Goal: Task Accomplishment & Management: Manage account settings

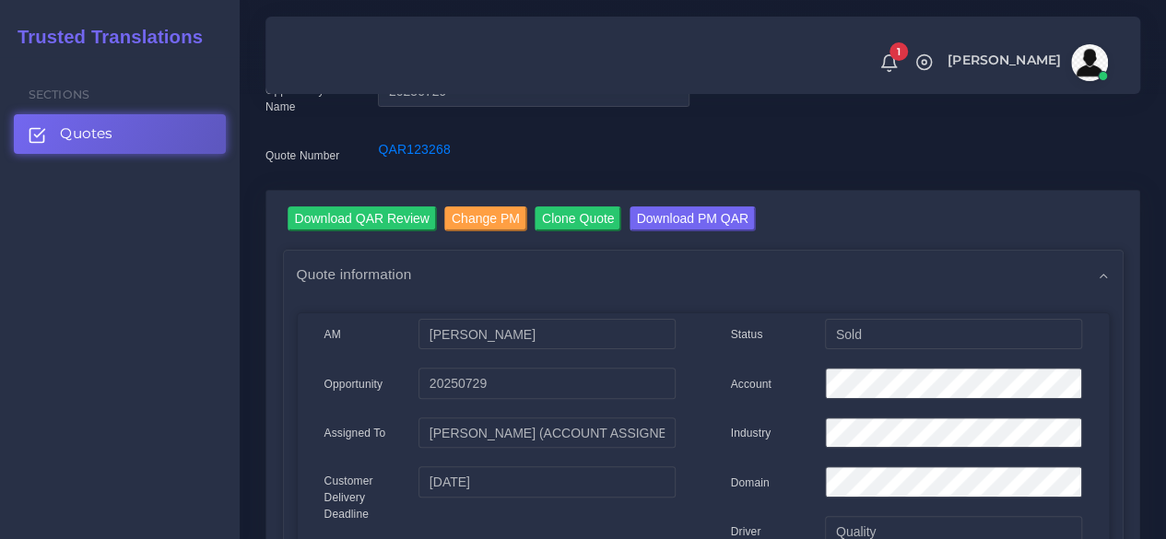
scroll to position [83, 0]
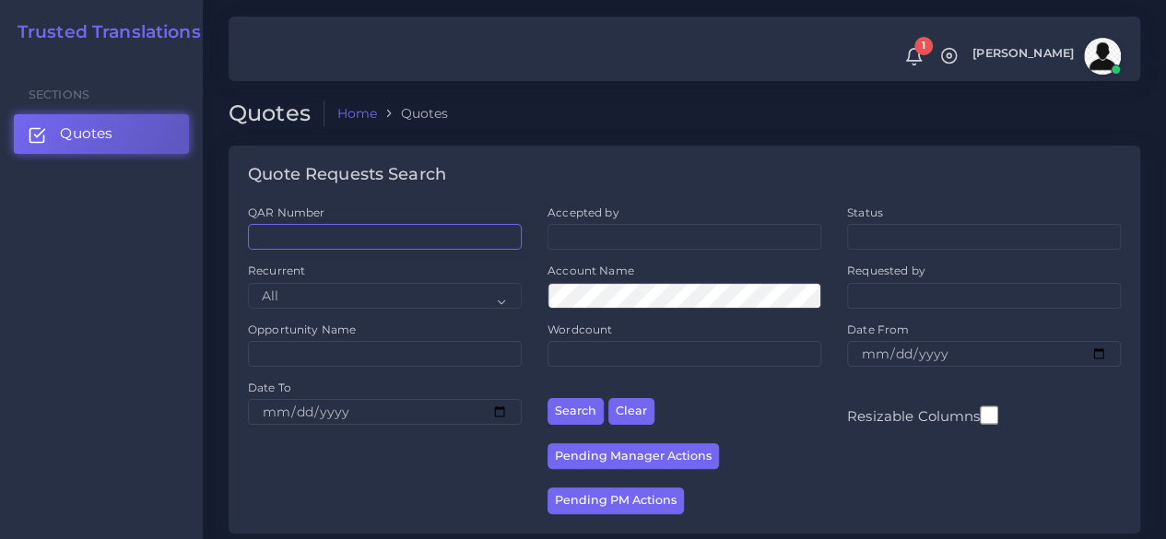
click at [346, 243] on input "QAR Number" at bounding box center [385, 237] width 274 height 26
paste input "QAR125711"
type input "QAR125711"
click at [547, 398] on button "Search" at bounding box center [575, 411] width 56 height 27
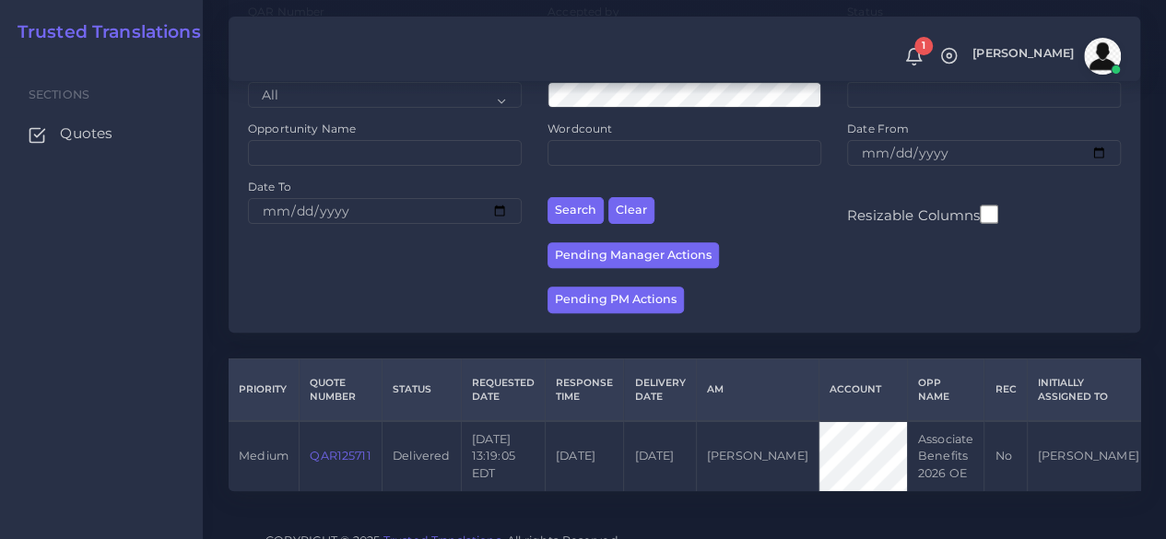
scroll to position [235, 0]
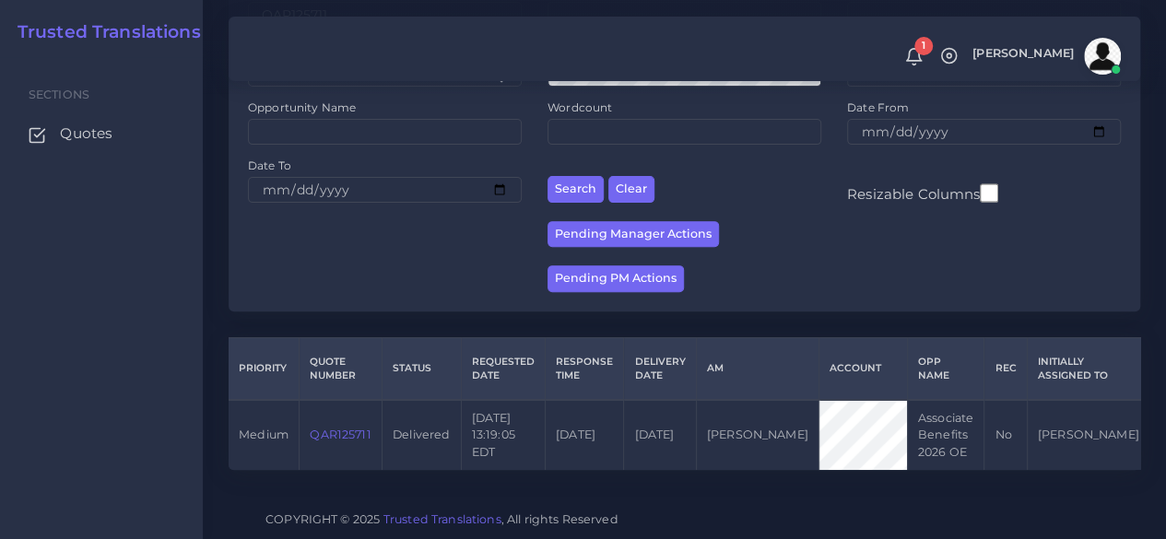
click at [345, 428] on link "QAR125711" at bounding box center [340, 435] width 61 height 14
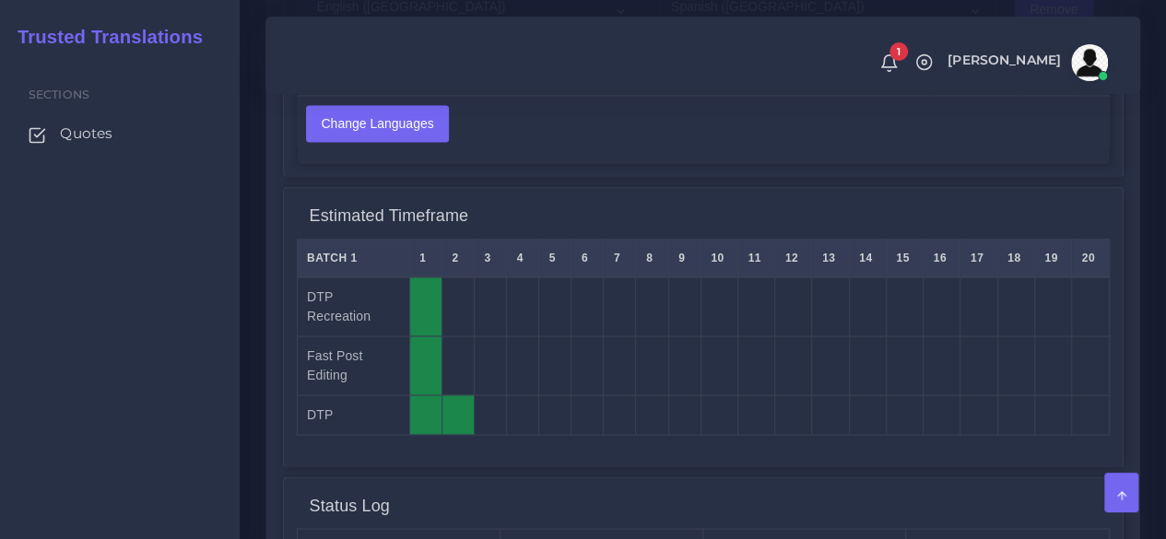
scroll to position [1935, 0]
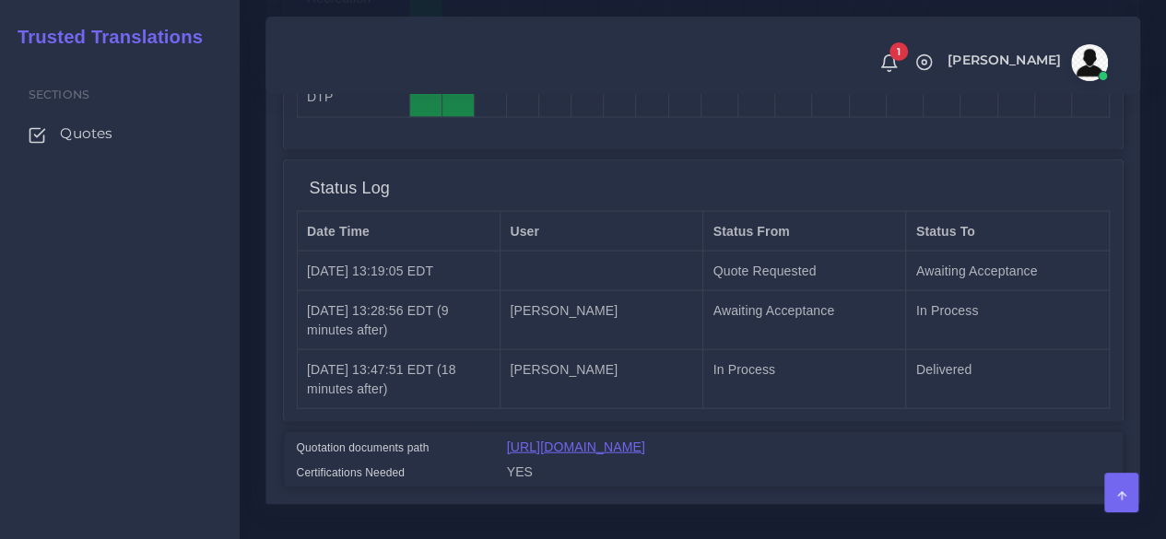
click at [531, 440] on link "https://workdrive.zoho.com/fgoh3e43b1a1fe2124b65bedd7c3c51a0e040/teams/fgoh3e43…" at bounding box center [576, 447] width 138 height 15
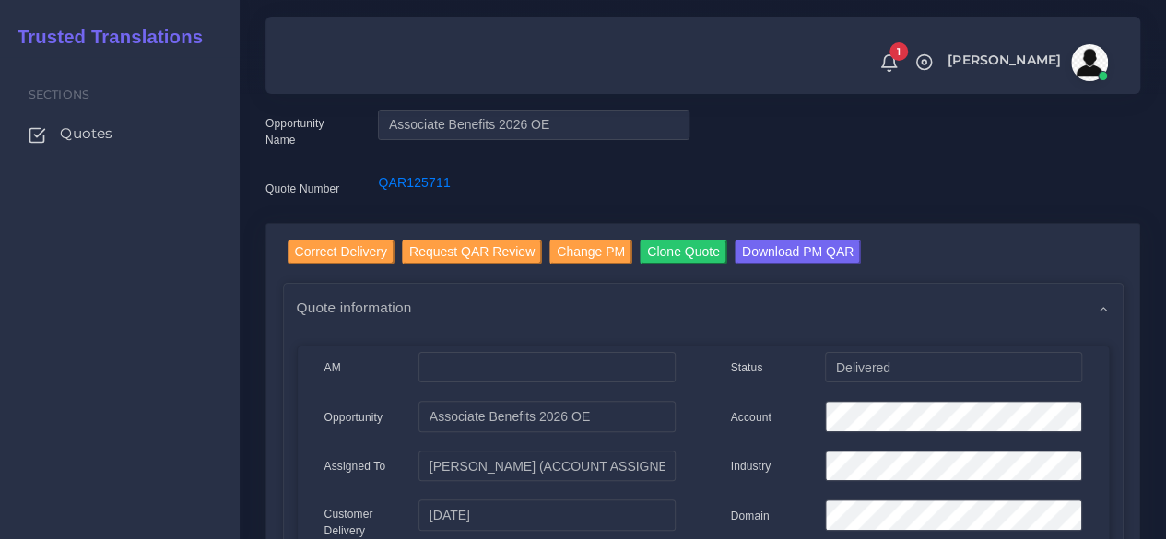
scroll to position [0, 0]
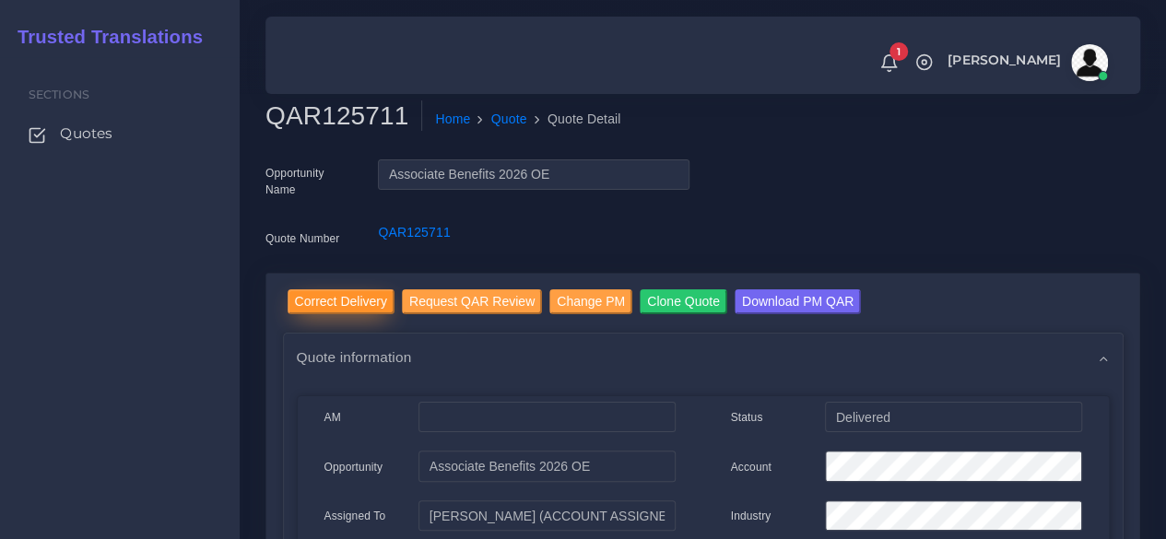
click at [325, 299] on input "Correct Delivery" at bounding box center [340, 301] width 107 height 25
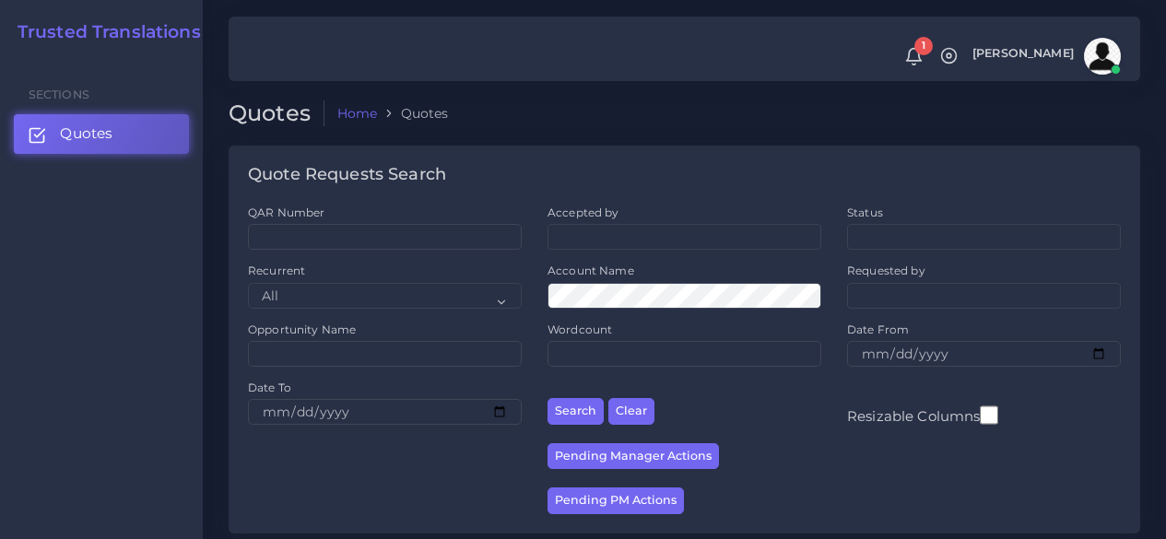
scroll to position [369, 0]
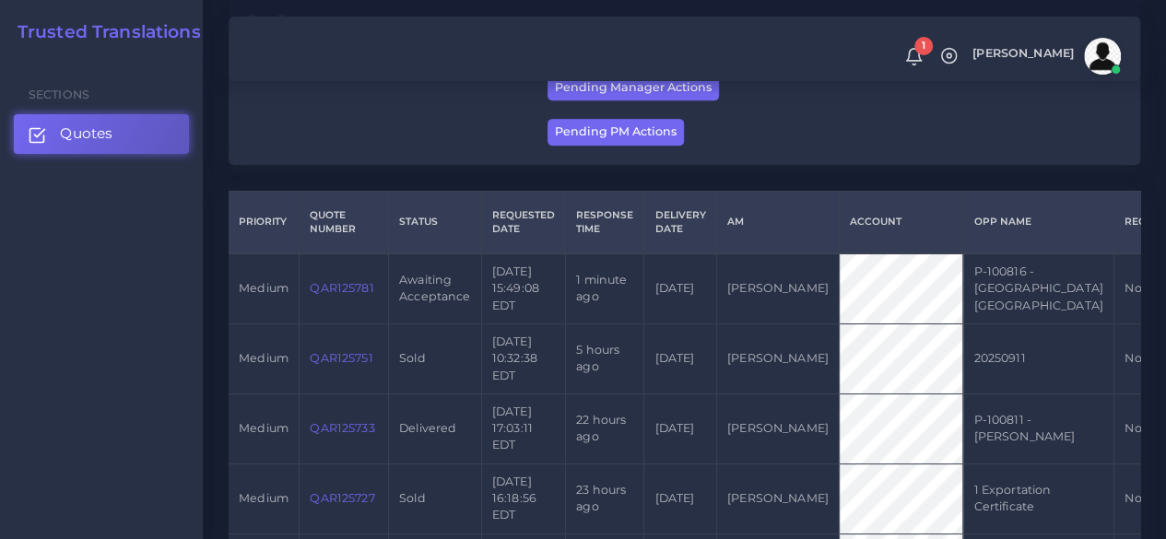
click at [357, 294] on link "QAR125781" at bounding box center [342, 288] width 64 height 14
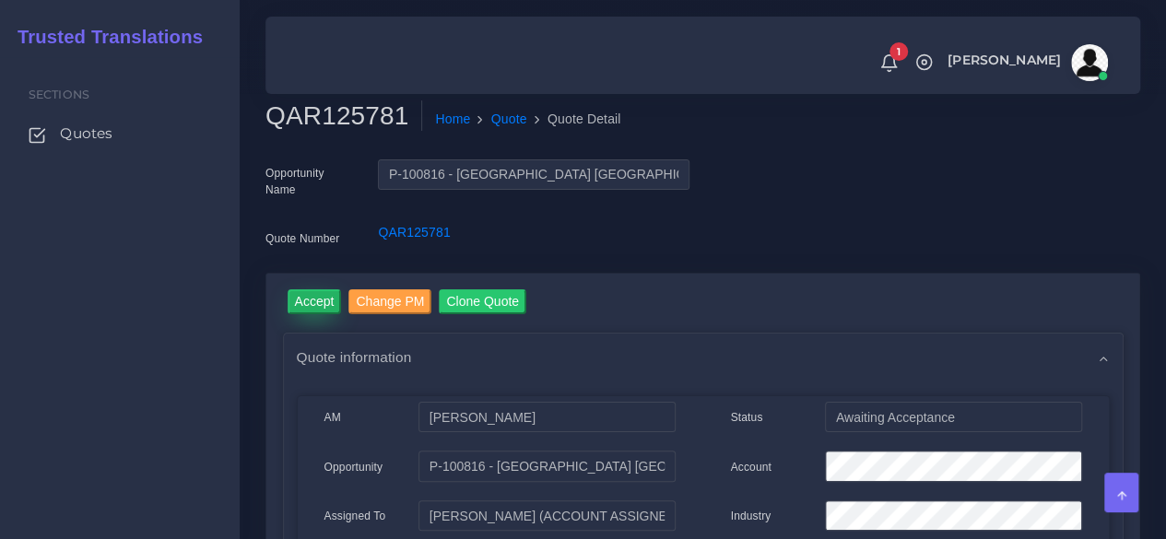
click at [297, 299] on input "Accept" at bounding box center [314, 301] width 54 height 25
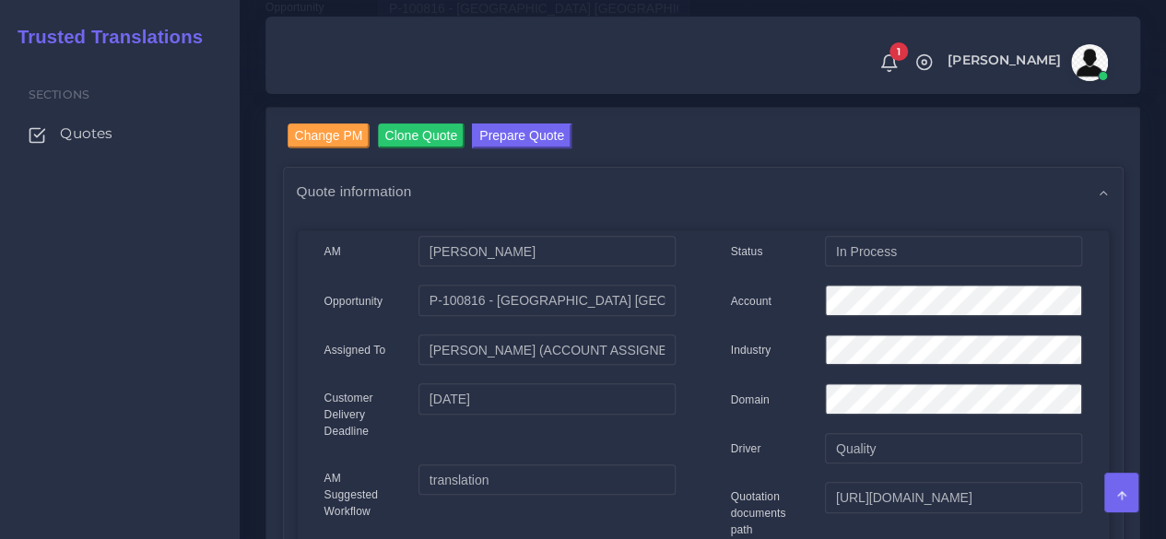
scroll to position [96, 0]
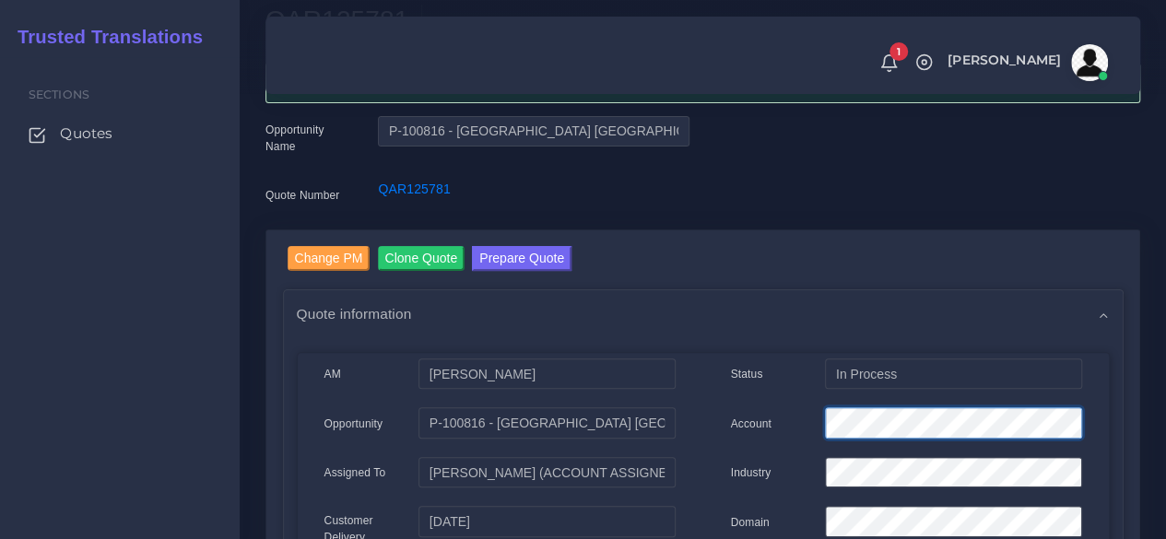
click at [790, 412] on div "Account" at bounding box center [906, 425] width 379 height 37
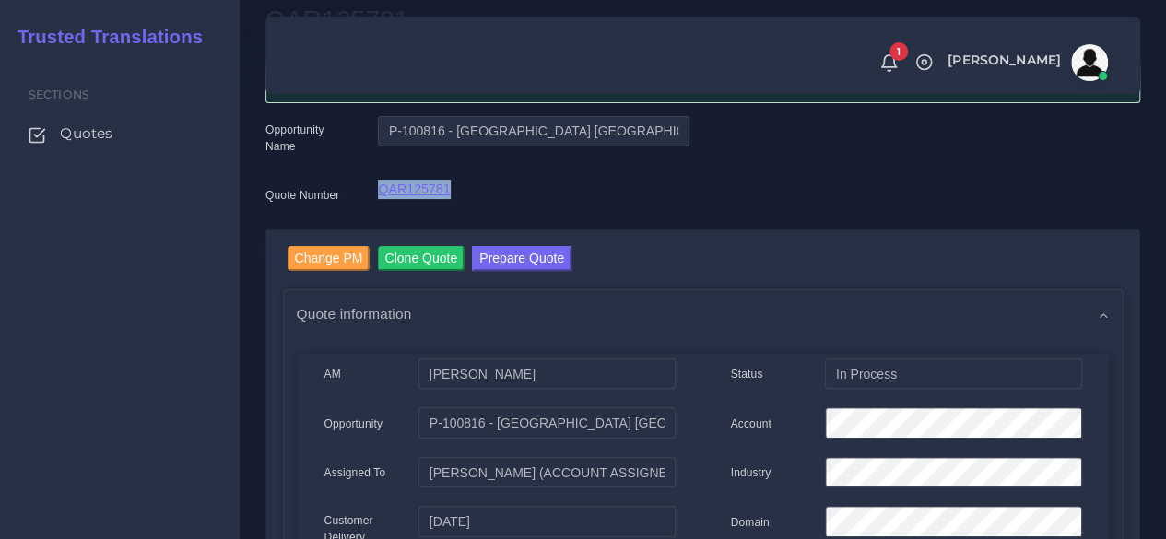
drag, startPoint x: 457, startPoint y: 194, endPoint x: 380, endPoint y: 180, distance: 78.8
click at [380, 180] on div "QAR125781" at bounding box center [533, 198] width 338 height 37
copy link "QAR125781"
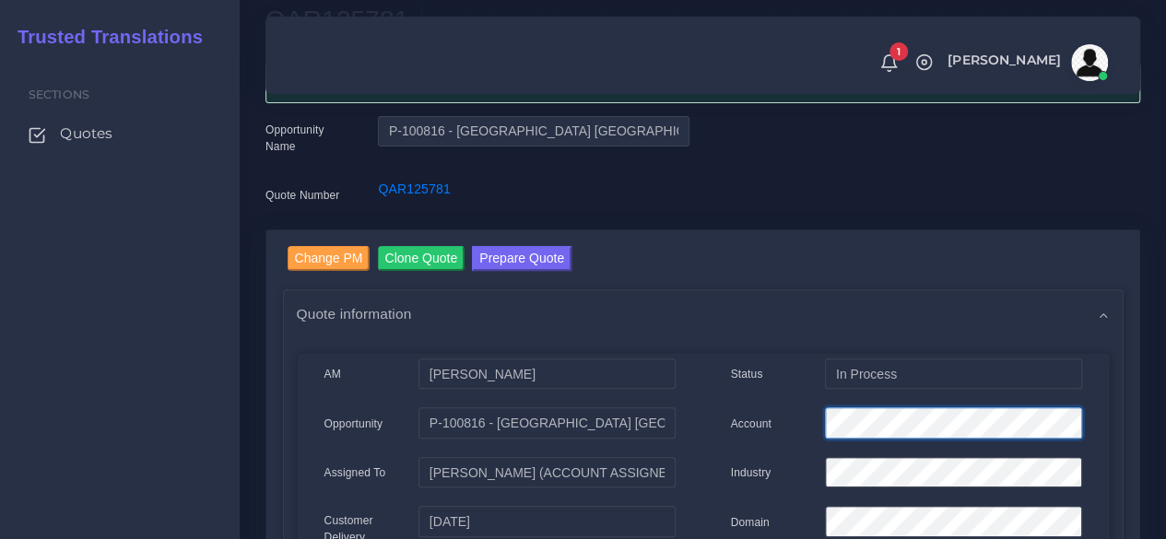
click at [808, 417] on div "Account" at bounding box center [906, 425] width 379 height 37
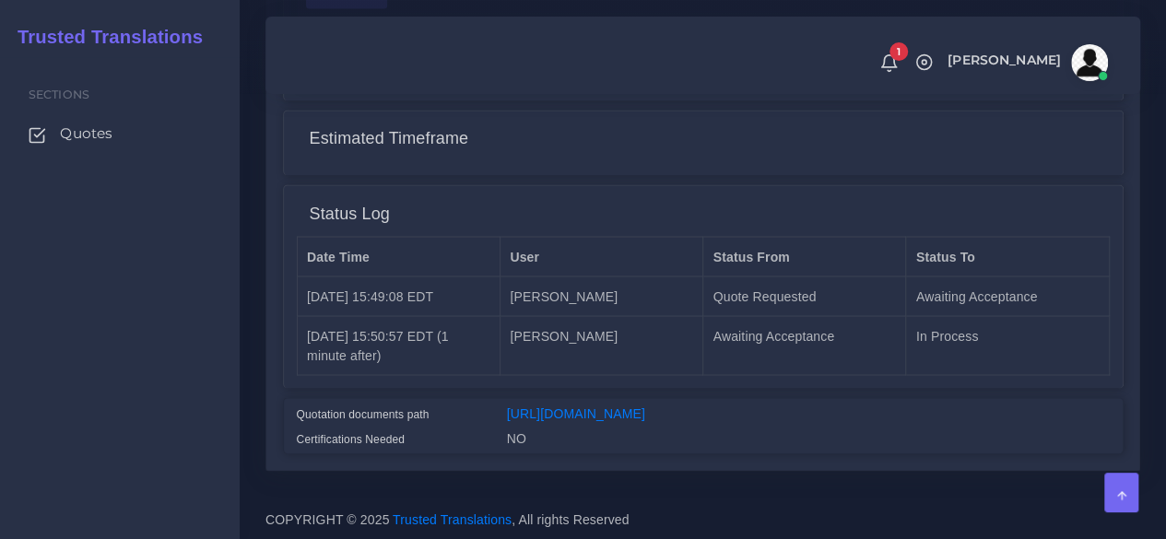
scroll to position [1570, 0]
click at [584, 405] on link "[URL][DOMAIN_NAME]" at bounding box center [576, 412] width 138 height 15
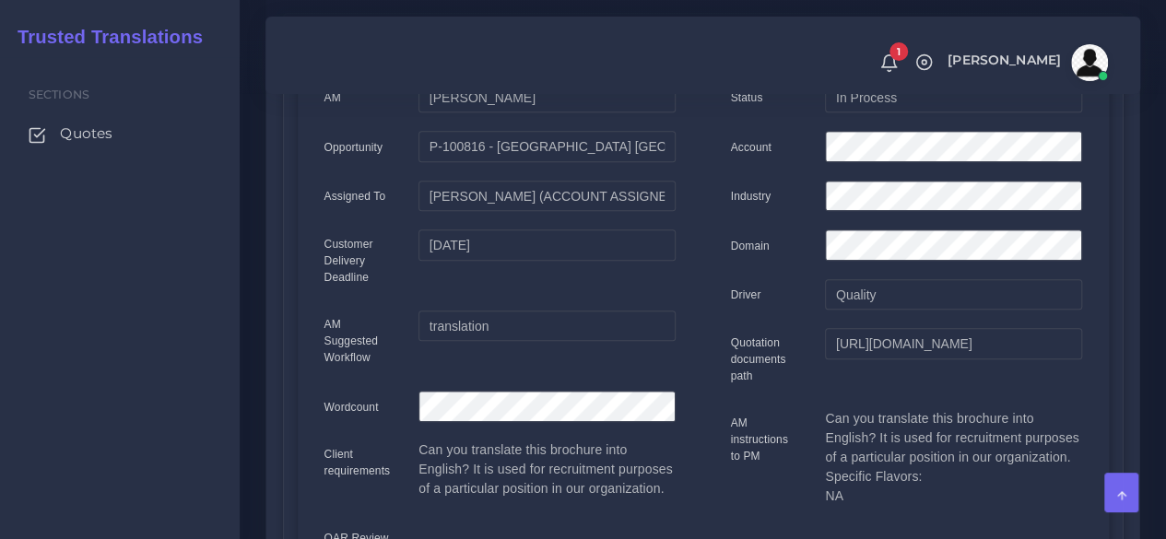
scroll to position [0, 0]
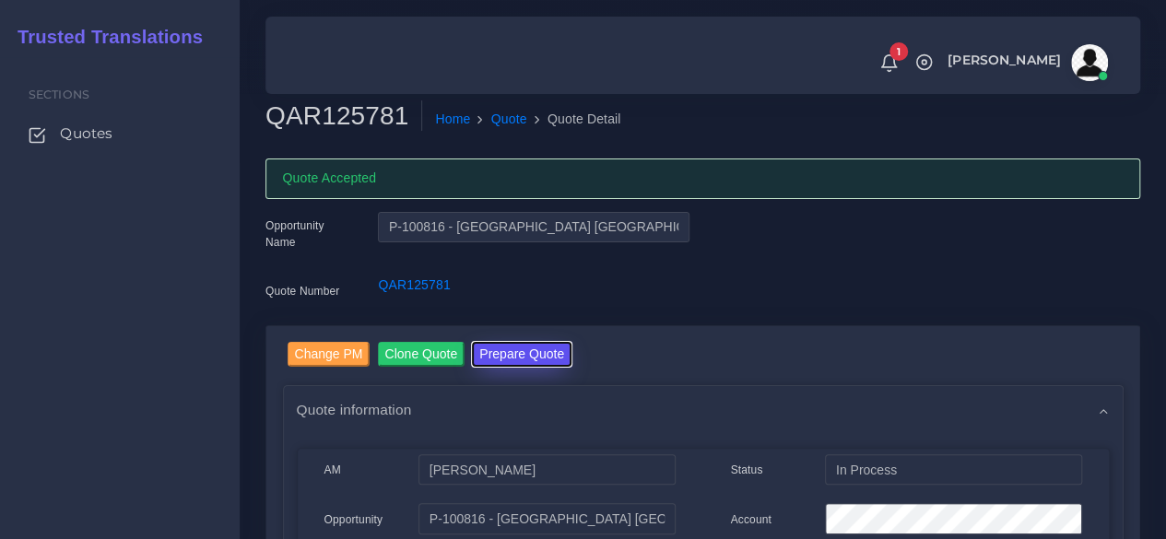
click at [492, 349] on button "Prepare Quote" at bounding box center [522, 354] width 100 height 25
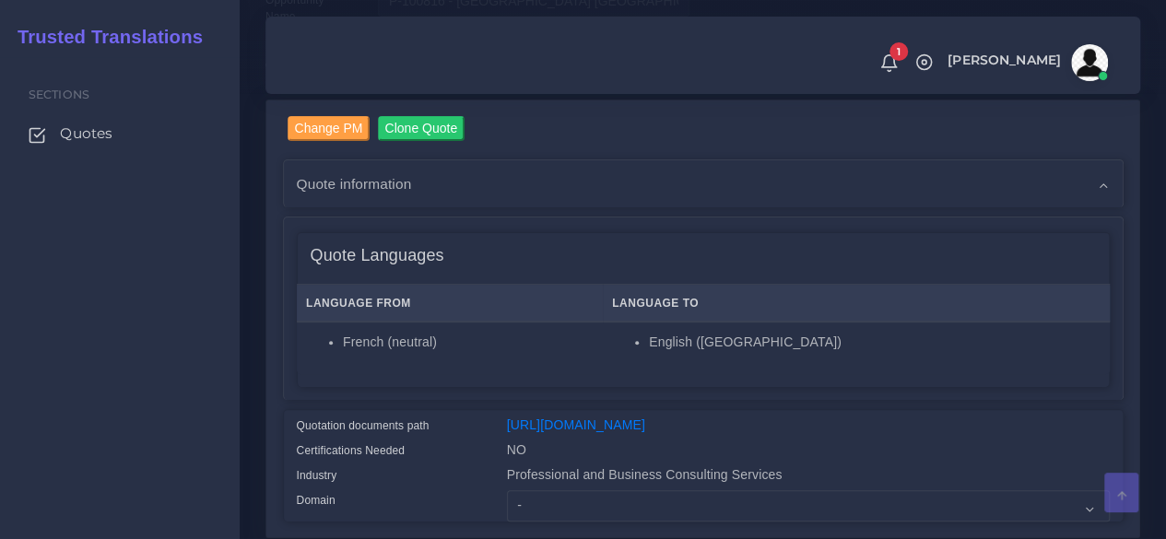
scroll to position [369, 0]
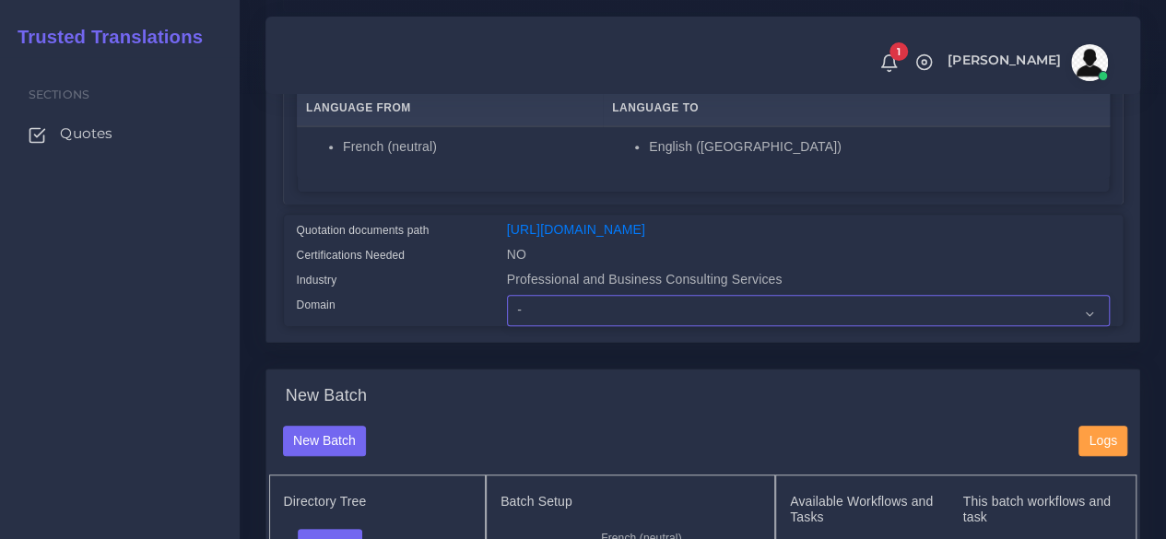
click at [531, 326] on select "- Advertising and Media Agriculture, Forestry and Fishing Architecture, Buildin…" at bounding box center [808, 310] width 603 height 31
select select "Professional and Business Consulting Services"
click at [507, 326] on select "- Advertising and Media Agriculture, Forestry and Fishing Architecture, Buildin…" at bounding box center [808, 310] width 603 height 31
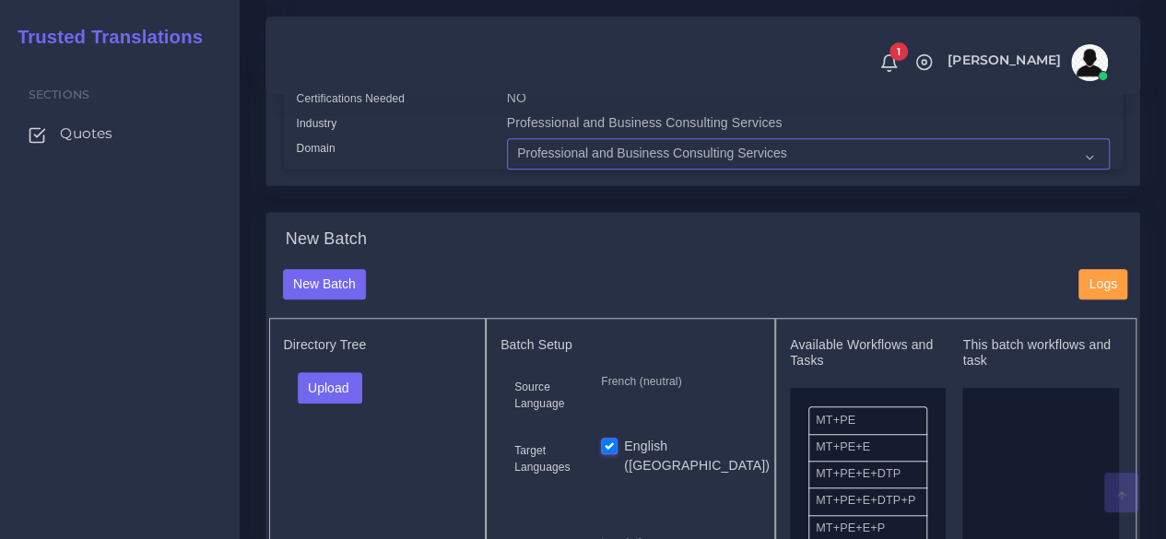
scroll to position [737, 0]
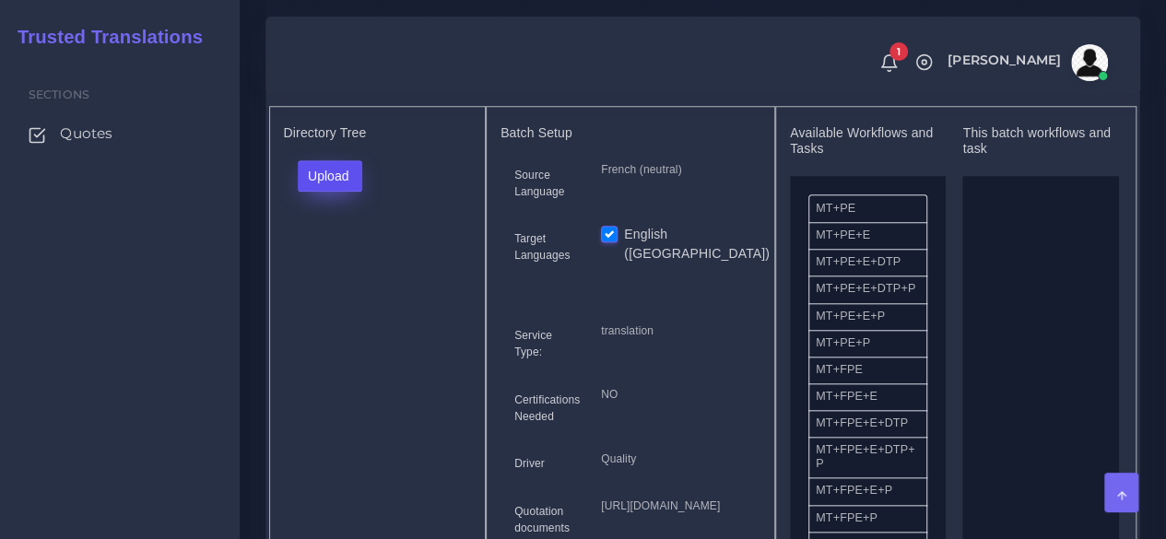
click at [333, 192] on button "Upload" at bounding box center [330, 175] width 65 height 31
click at [346, 257] on label "Files" at bounding box center [362, 245] width 127 height 23
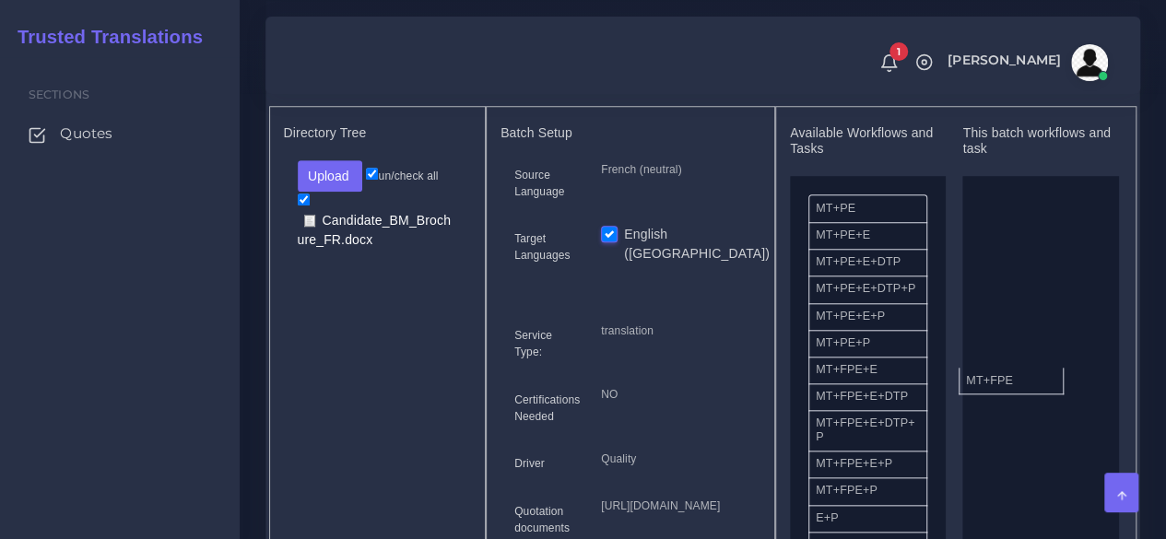
drag, startPoint x: 876, startPoint y: 409, endPoint x: 1026, endPoint y: 408, distance: 150.2
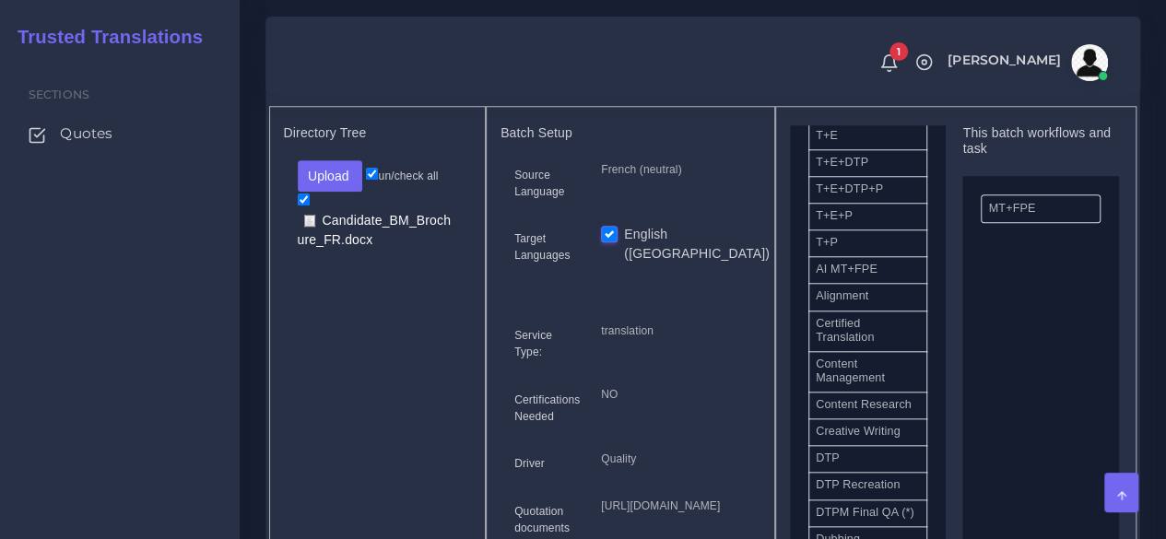
scroll to position [461, 0]
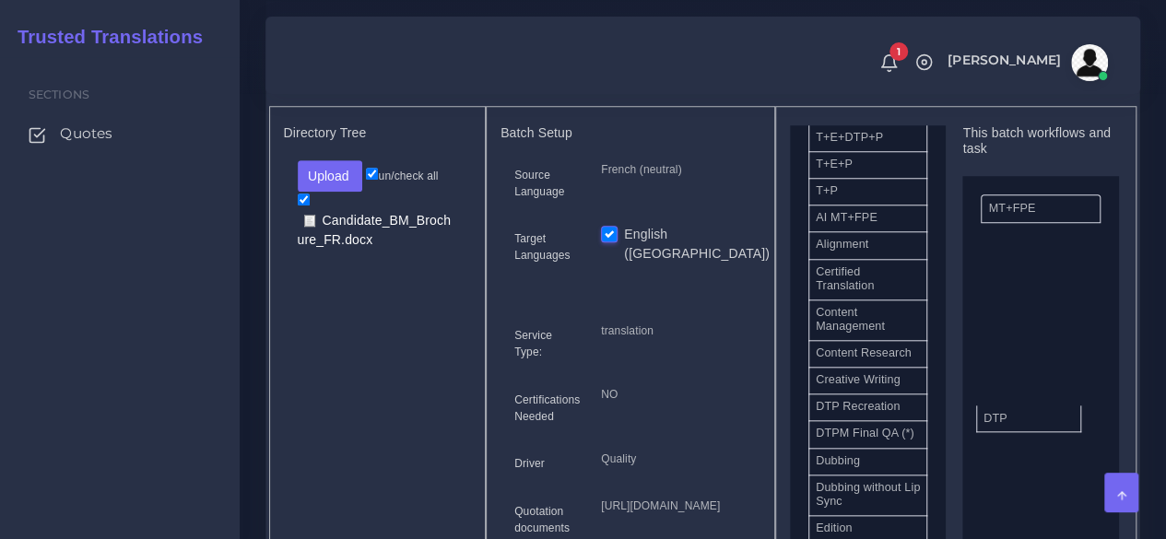
drag, startPoint x: 872, startPoint y: 454, endPoint x: 1039, endPoint y: 445, distance: 168.0
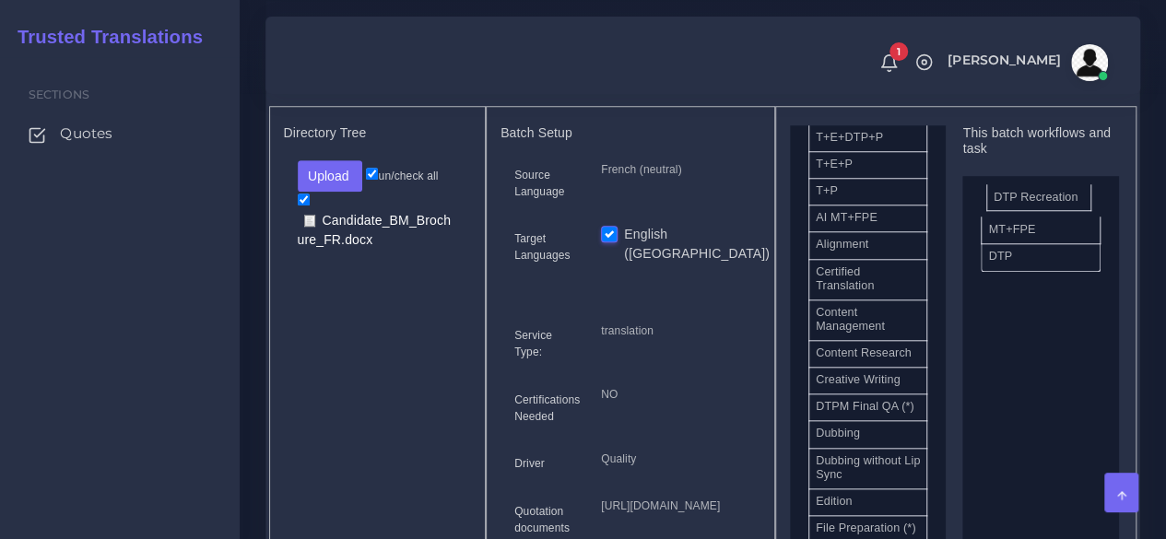
drag, startPoint x: 893, startPoint y: 454, endPoint x: 1071, endPoint y: 222, distance: 292.5
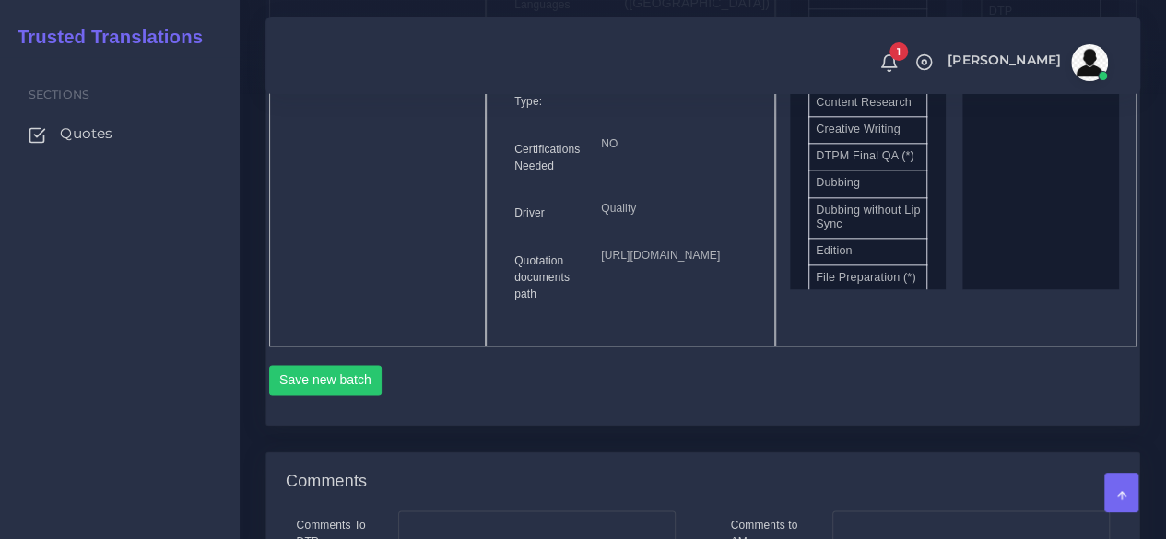
scroll to position [1198, 0]
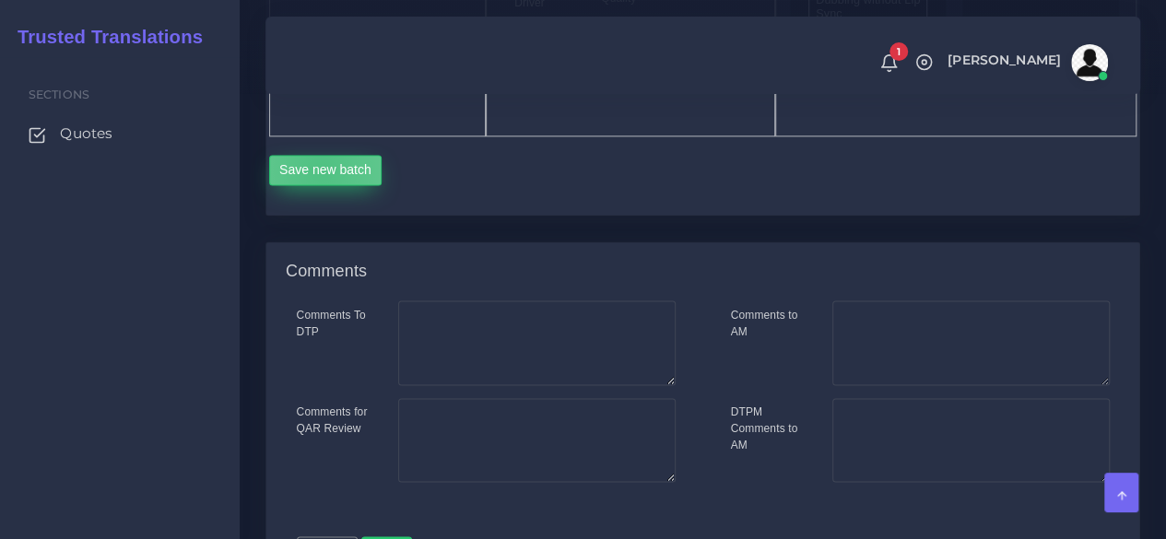
click at [321, 186] on button "Save new batch" at bounding box center [325, 170] width 113 height 31
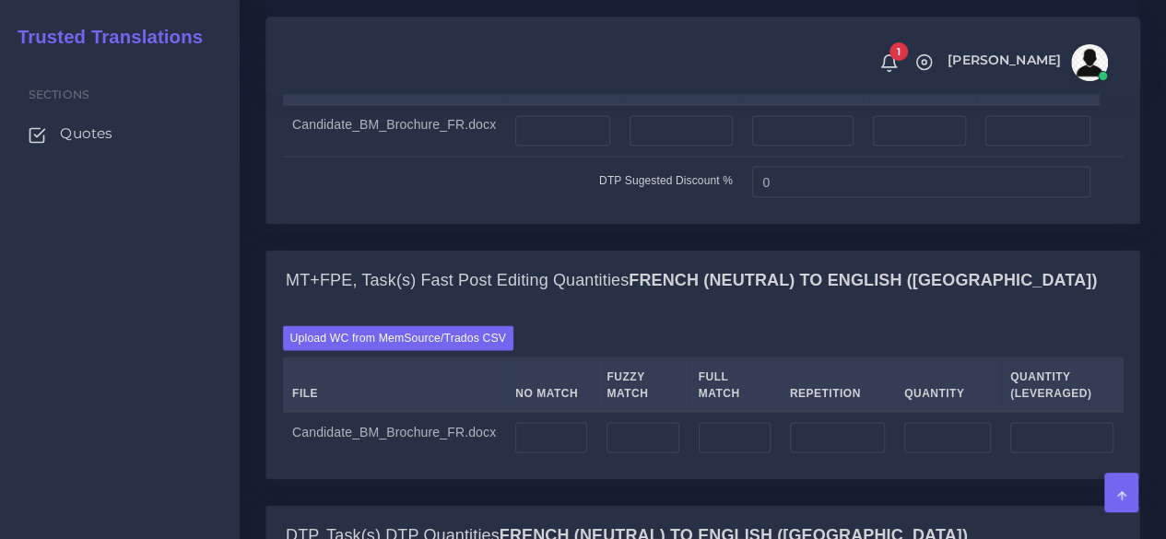
scroll to position [1566, 0]
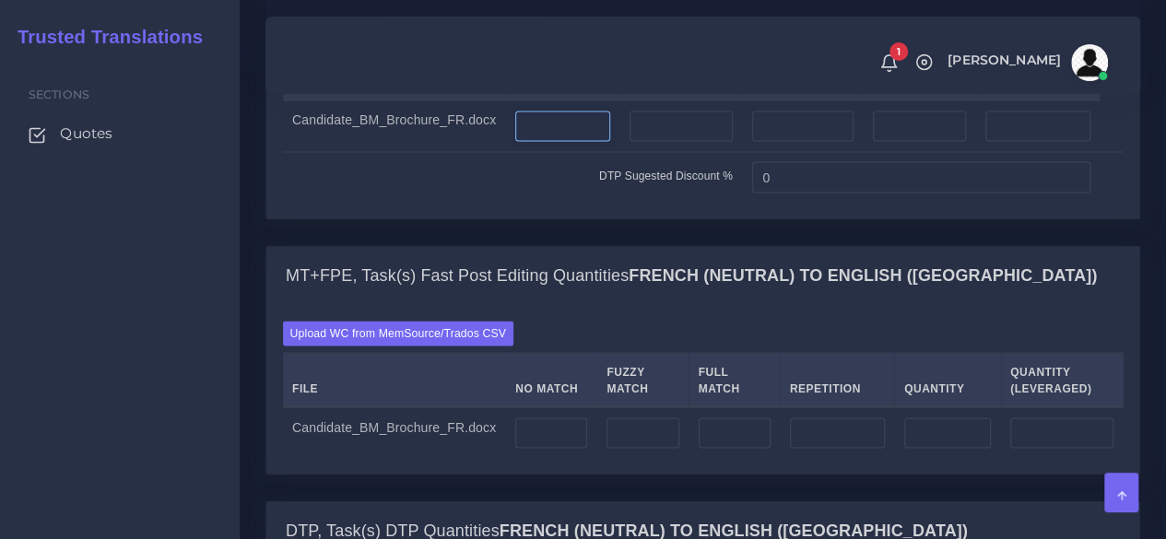
click at [549, 142] on input "number" at bounding box center [562, 126] width 95 height 31
type input "1"
click at [704, 142] on input "number" at bounding box center [680, 126] width 103 height 31
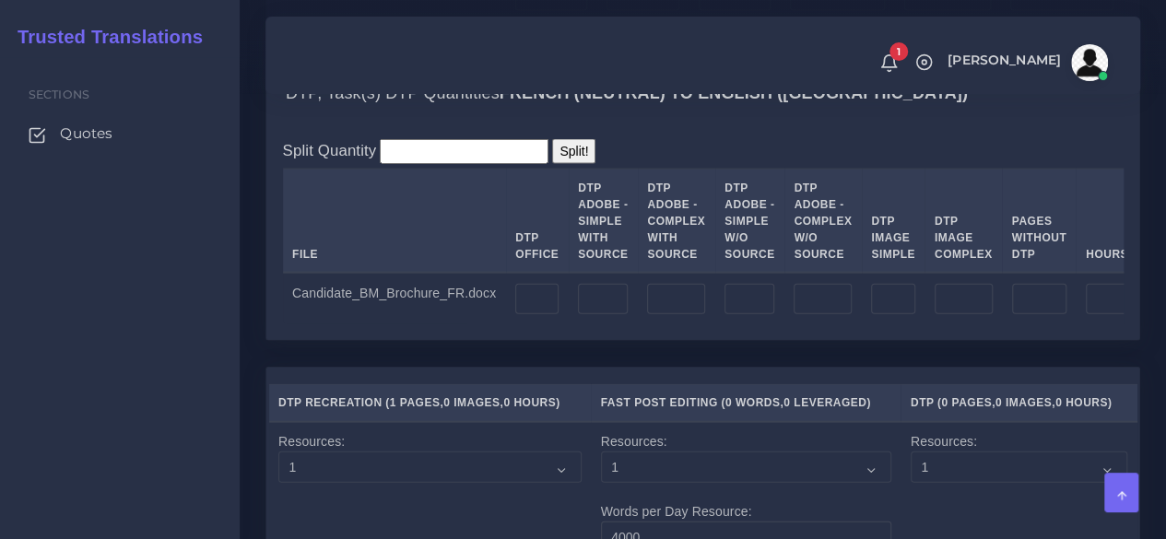
scroll to position [2027, 0]
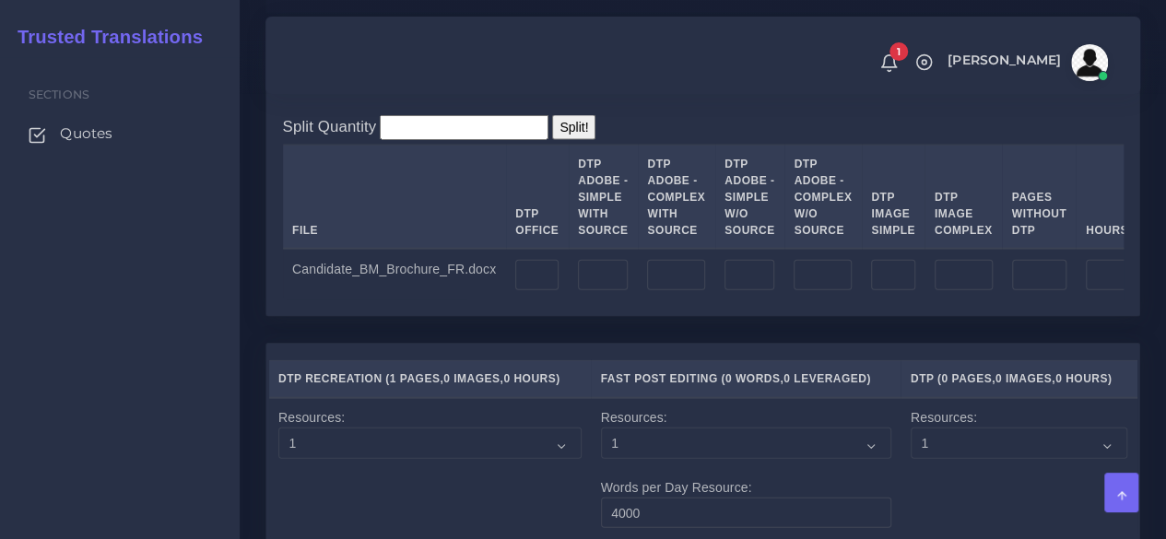
type input "3"
click at [589, 300] on td at bounding box center [603, 275] width 69 height 52
click at [592, 291] on input "number" at bounding box center [603, 275] width 50 height 31
click at [663, 291] on input "number" at bounding box center [676, 275] width 58 height 31
type input "3"
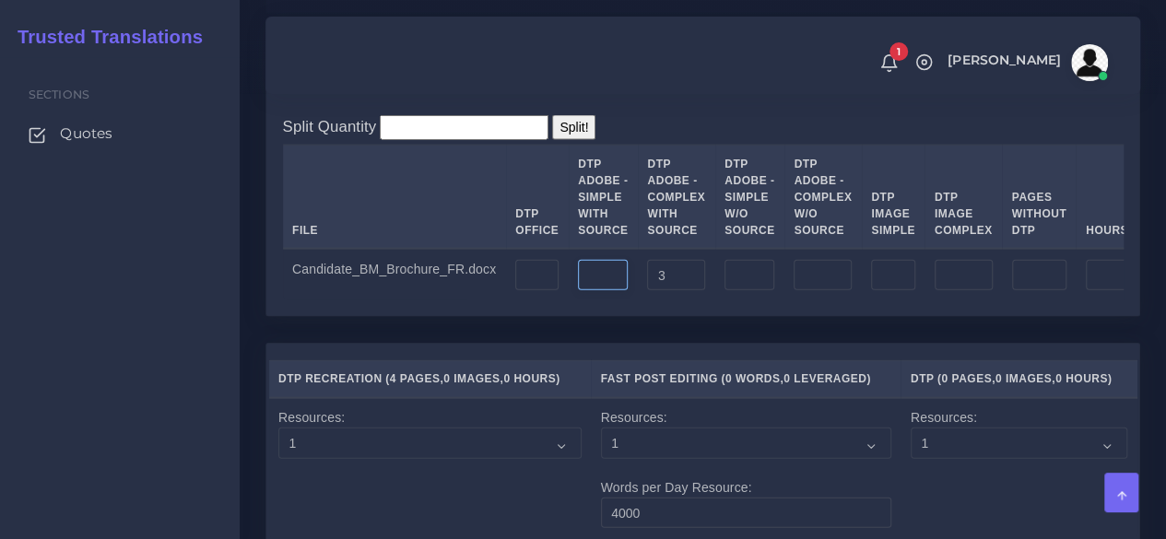
click at [588, 291] on input "number" at bounding box center [603, 275] width 50 height 31
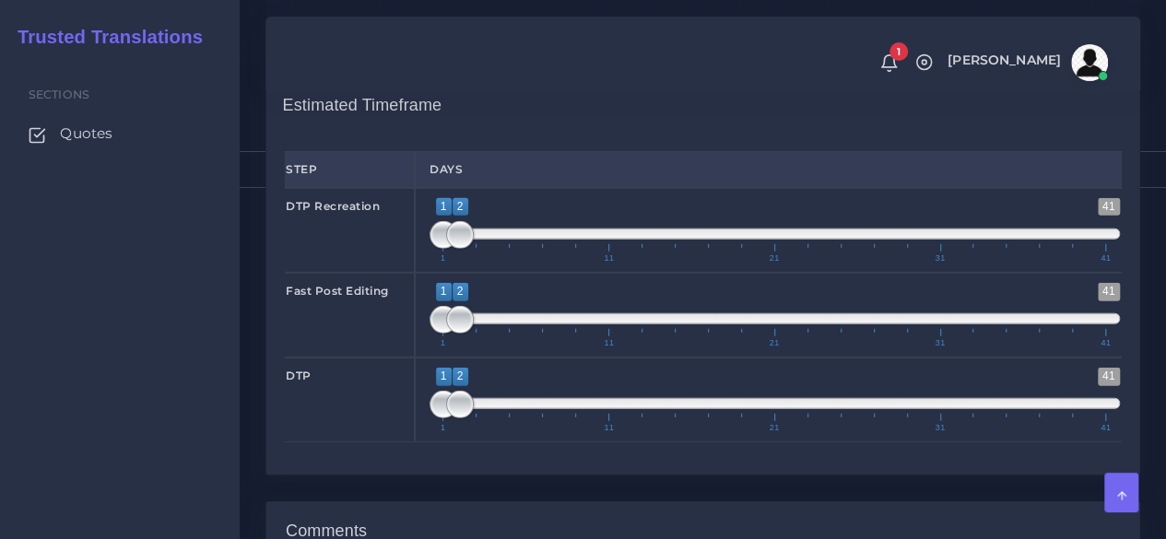
scroll to position [2949, 0]
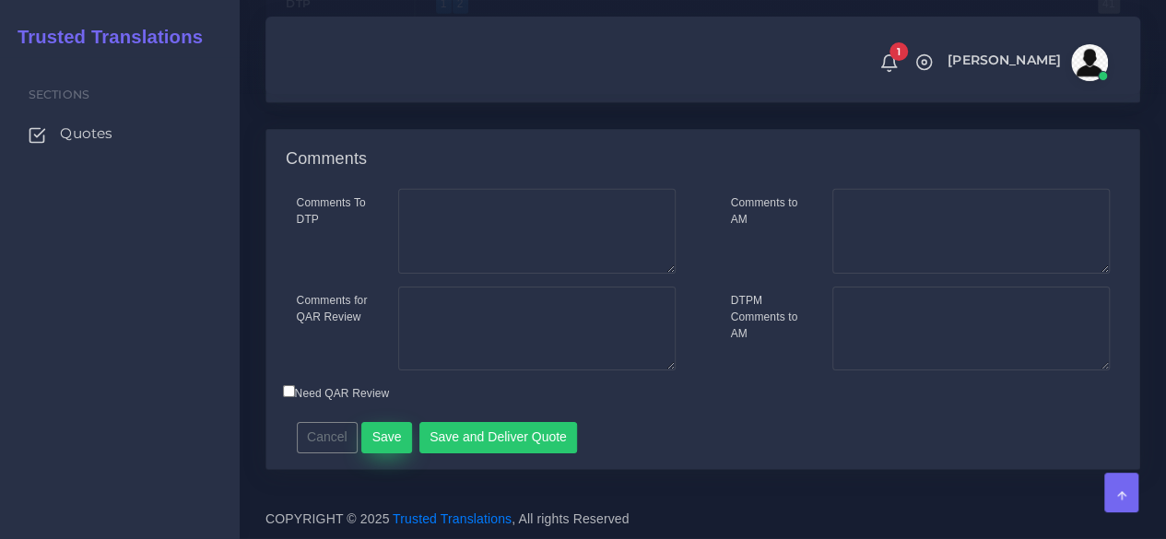
type input "1"
click at [394, 453] on button "Save" at bounding box center [386, 437] width 51 height 31
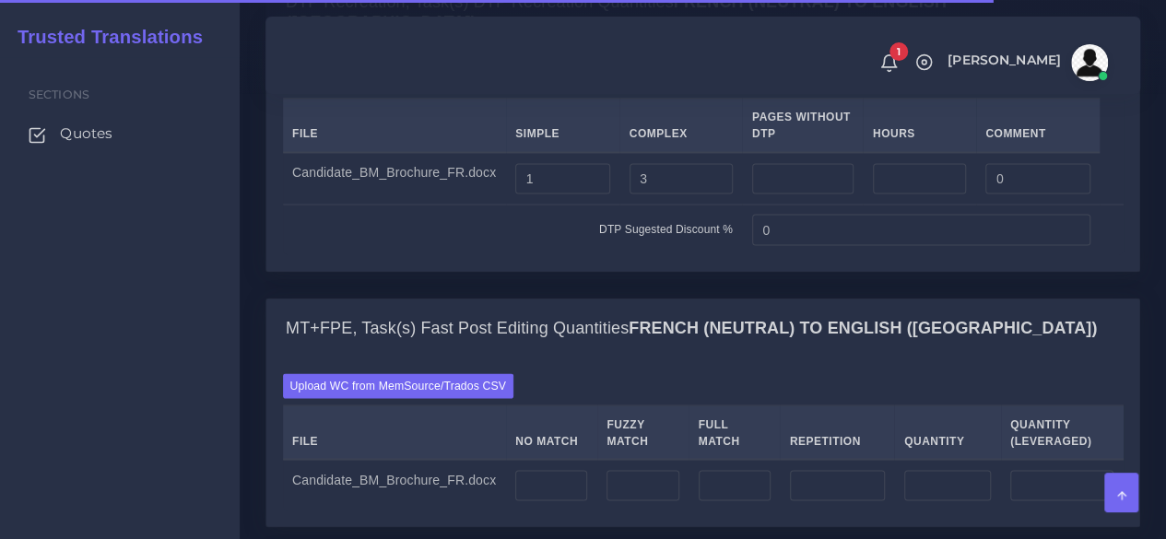
scroll to position [1935, 0]
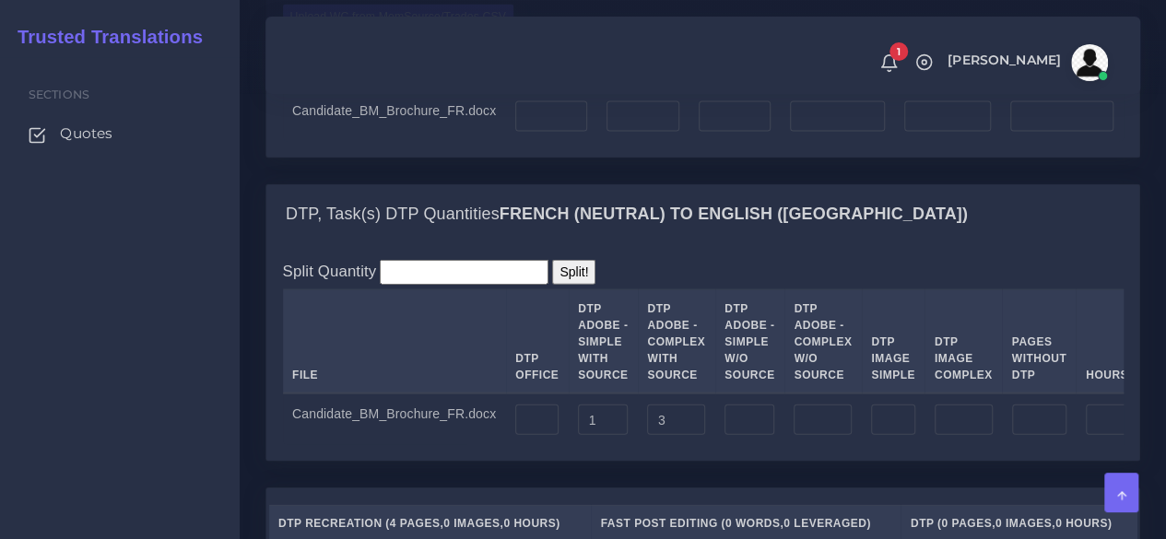
click at [350, 29] on label "Upload WC from MemSource/Trados CSV" at bounding box center [398, 17] width 231 height 25
click at [0, 0] on input "Upload WC from MemSource/Trados CSV" at bounding box center [0, 0] width 0 height 0
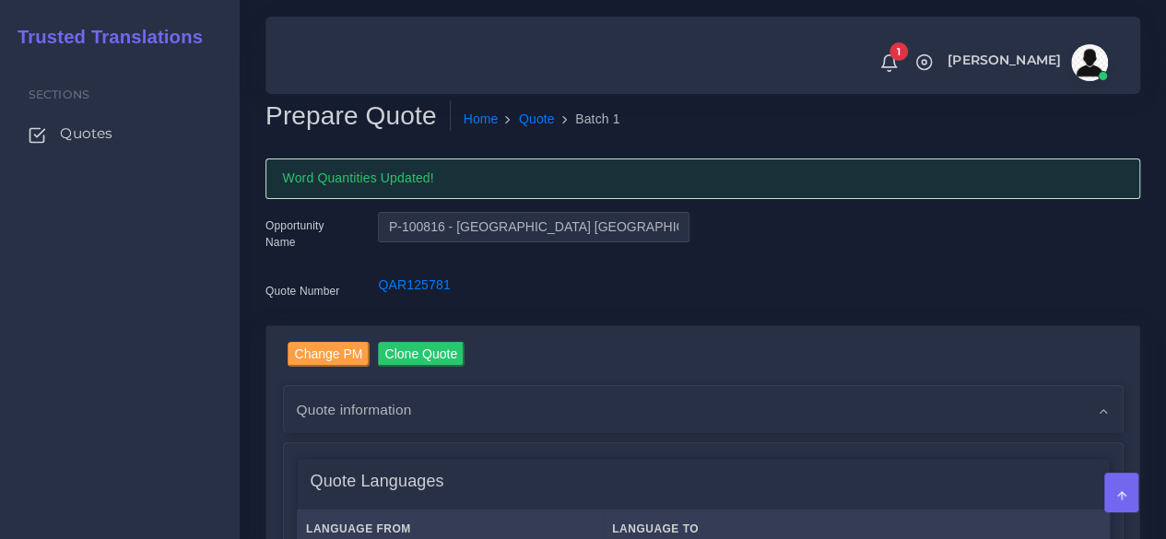
drag, startPoint x: 38, startPoint y: 391, endPoint x: 74, endPoint y: 388, distance: 36.0
click at [41, 390] on div "Sections Quotes" at bounding box center [120, 298] width 240 height 482
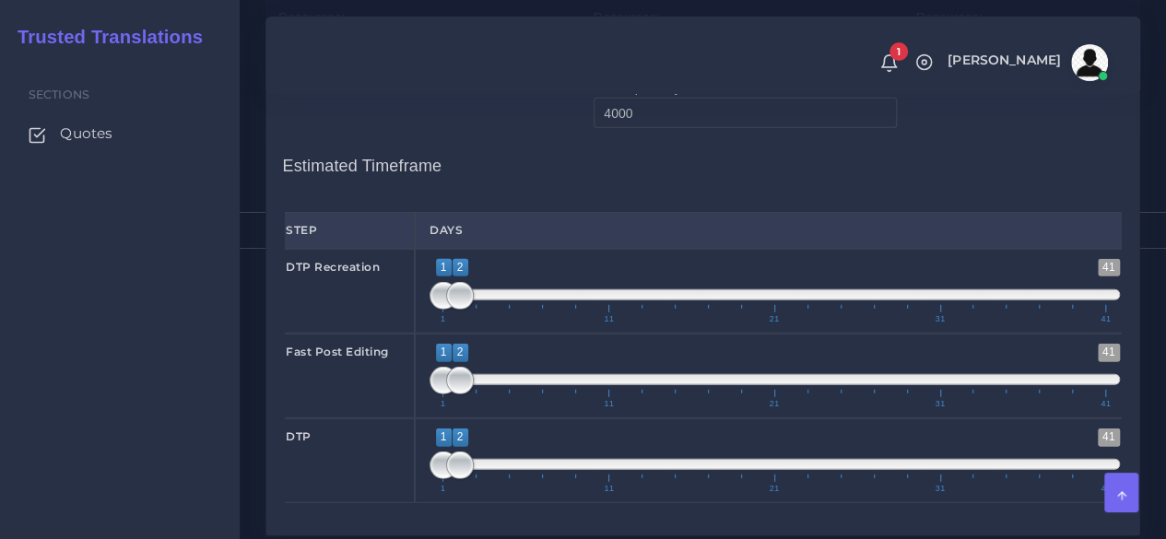
scroll to position [2488, 0]
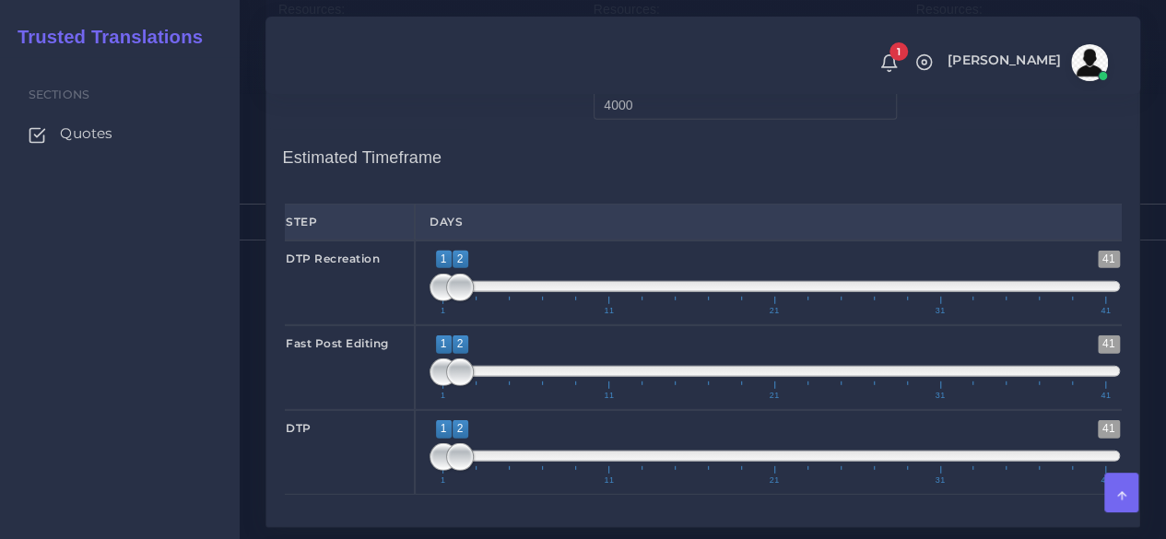
type input "1;1"
drag, startPoint x: 459, startPoint y: 416, endPoint x: 346, endPoint y: 399, distance: 114.7
click at [346, 325] on div "DTP Recreation 1 41 1 2 1 — 2 1 11 21 31 41 1;1" at bounding box center [702, 282] width 863 height 85
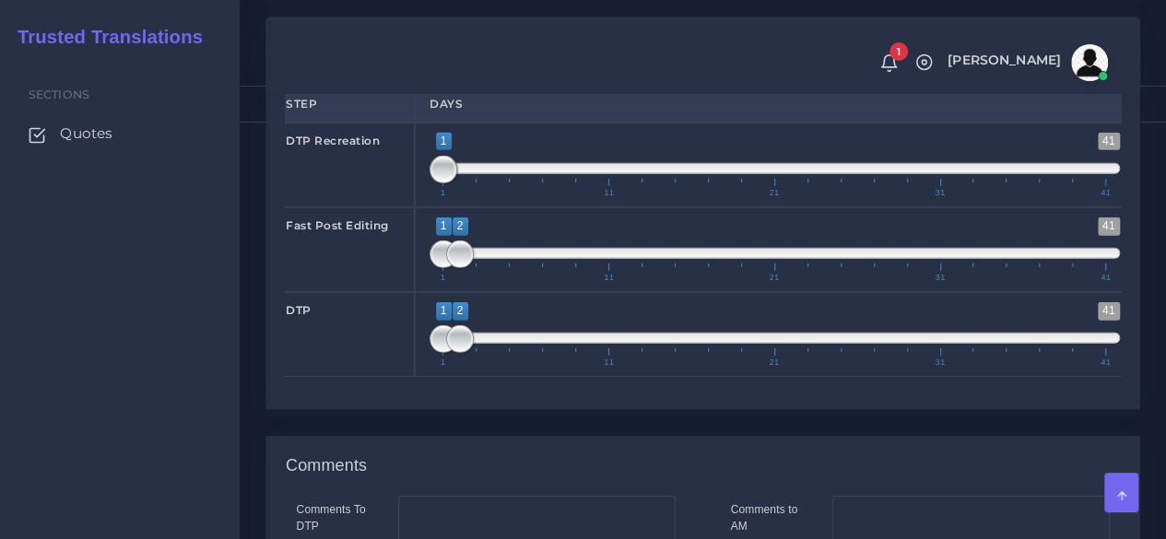
scroll to position [2672, 0]
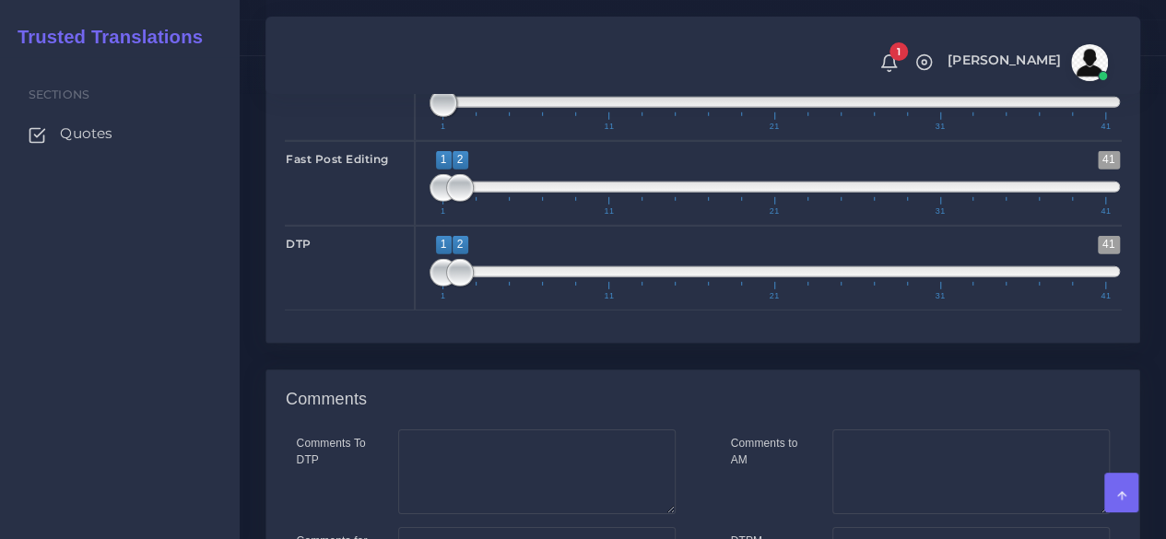
type input "1;1"
drag, startPoint x: 456, startPoint y: 330, endPoint x: 422, endPoint y: 330, distance: 34.1
click at [422, 226] on div "1 41 1 1 1 — 1 1 11 21 31 41 1;1" at bounding box center [775, 183] width 720 height 85
type input "2;2"
drag, startPoint x: 439, startPoint y: 414, endPoint x: 456, endPoint y: 408, distance: 18.4
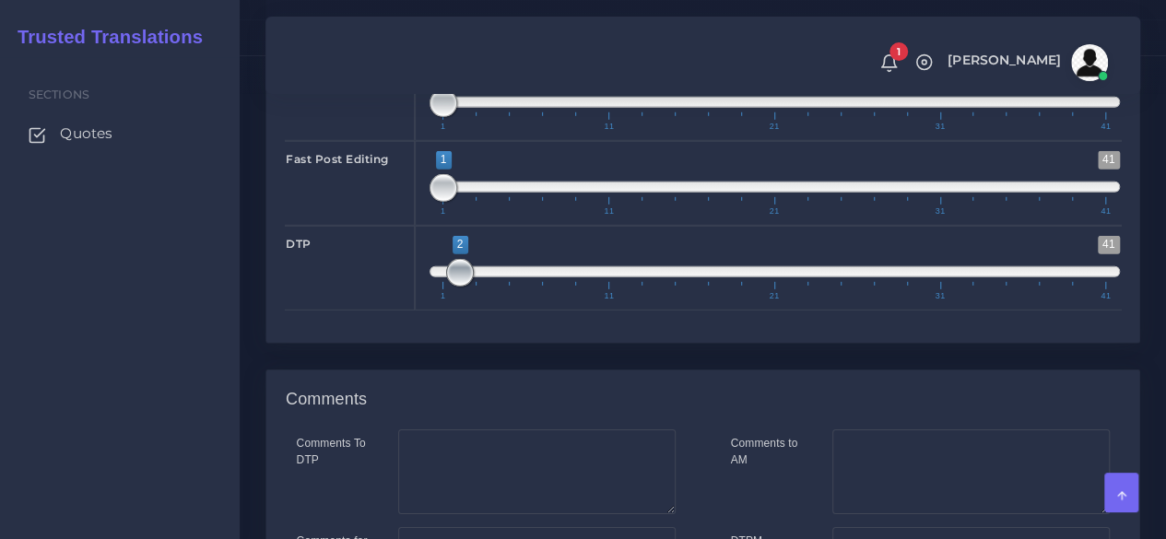
click at [456, 287] on span at bounding box center [460, 273] width 28 height 28
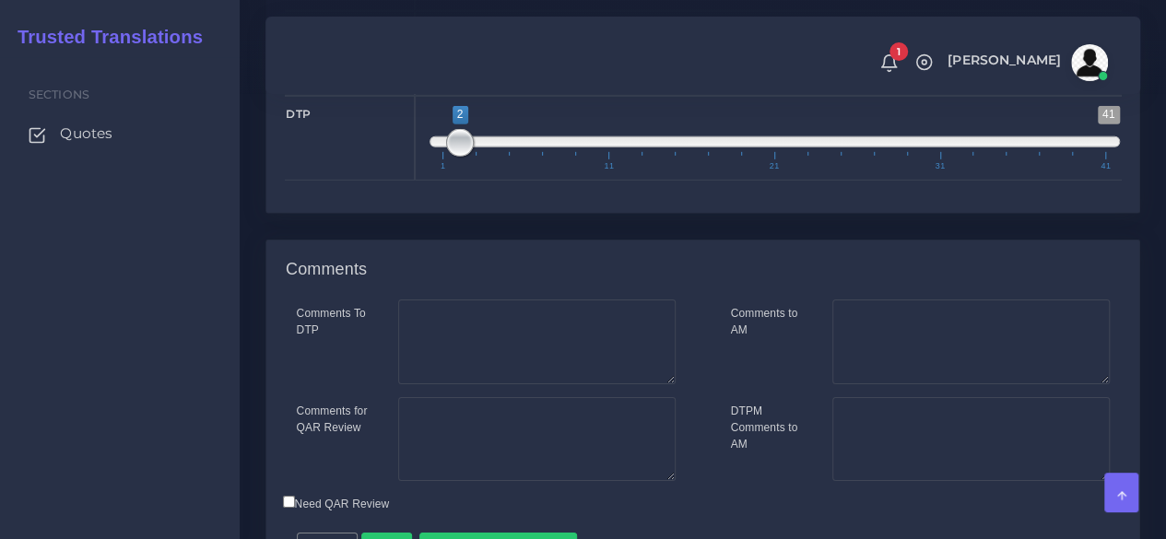
scroll to position [3043, 0]
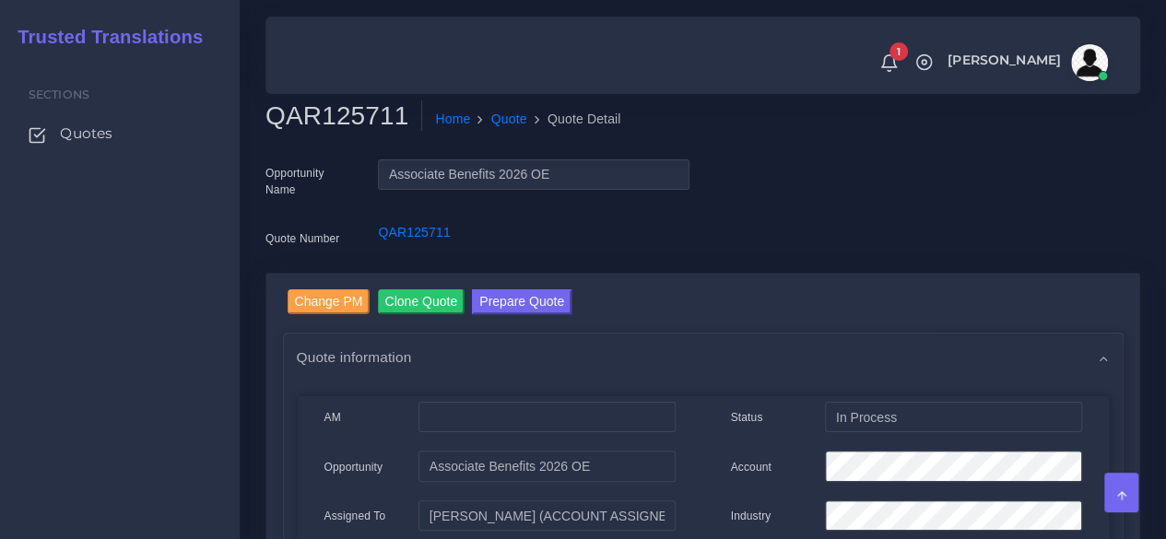
click at [533, 297] on button "Prepare Quote" at bounding box center [522, 301] width 100 height 25
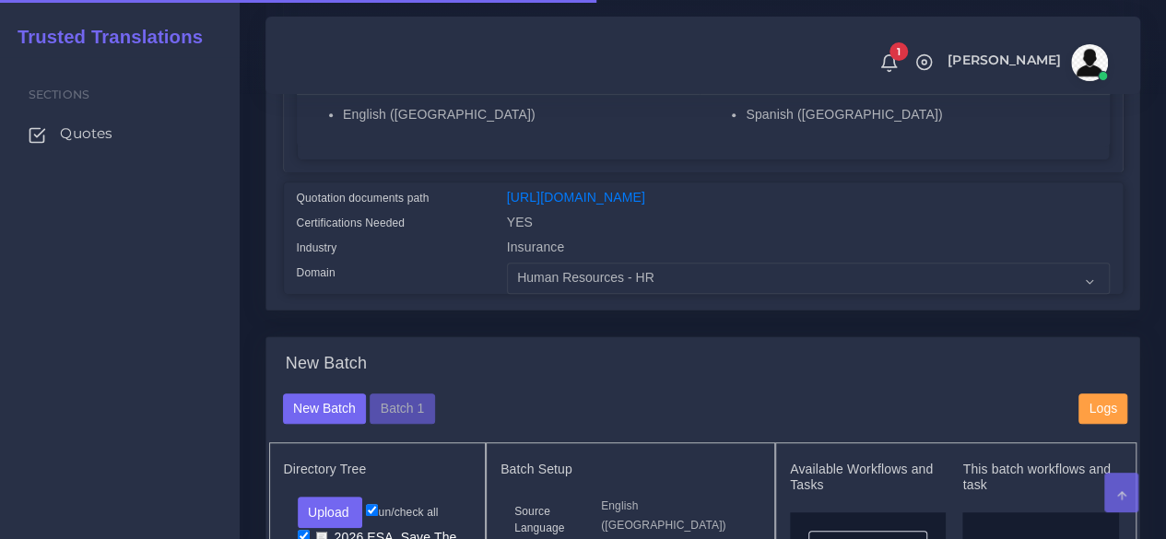
scroll to position [461, 0]
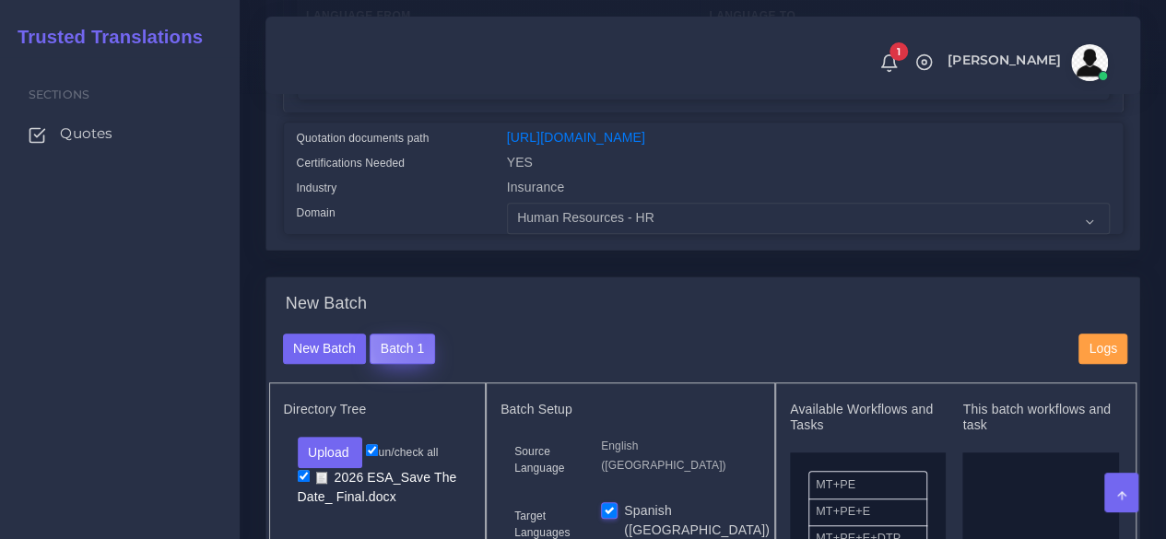
click at [422, 365] on button "Batch 1" at bounding box center [401, 349] width 65 height 31
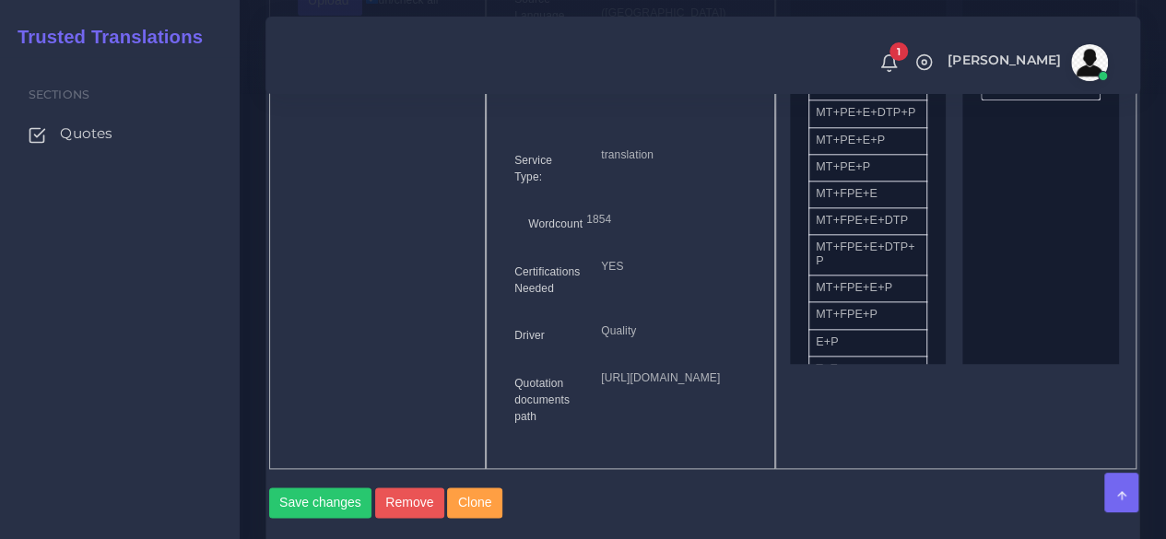
scroll to position [829, 0]
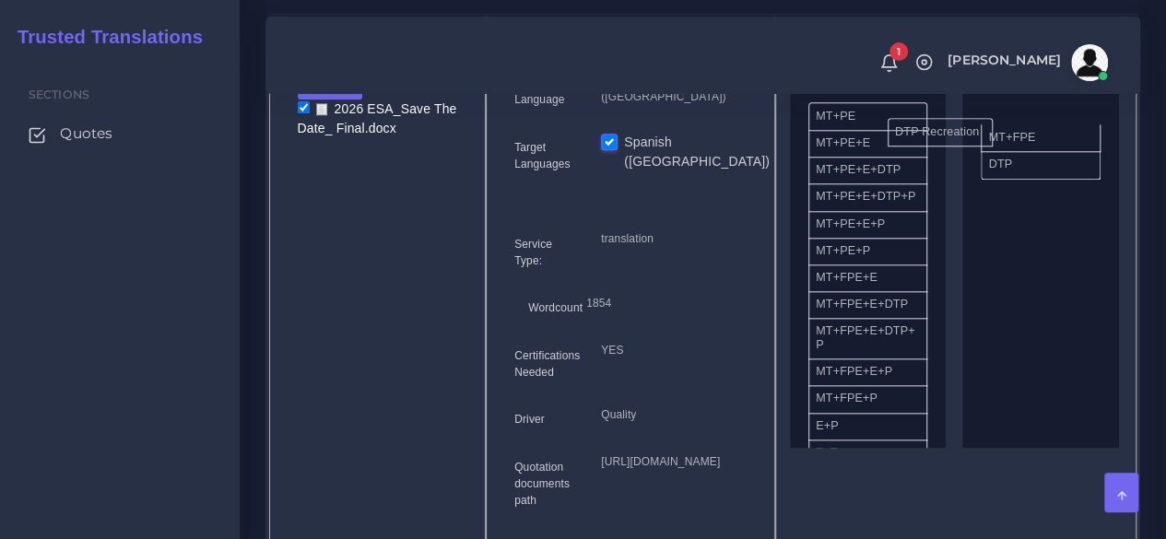
drag, startPoint x: 986, startPoint y: 147, endPoint x: 872, endPoint y: 175, distance: 117.8
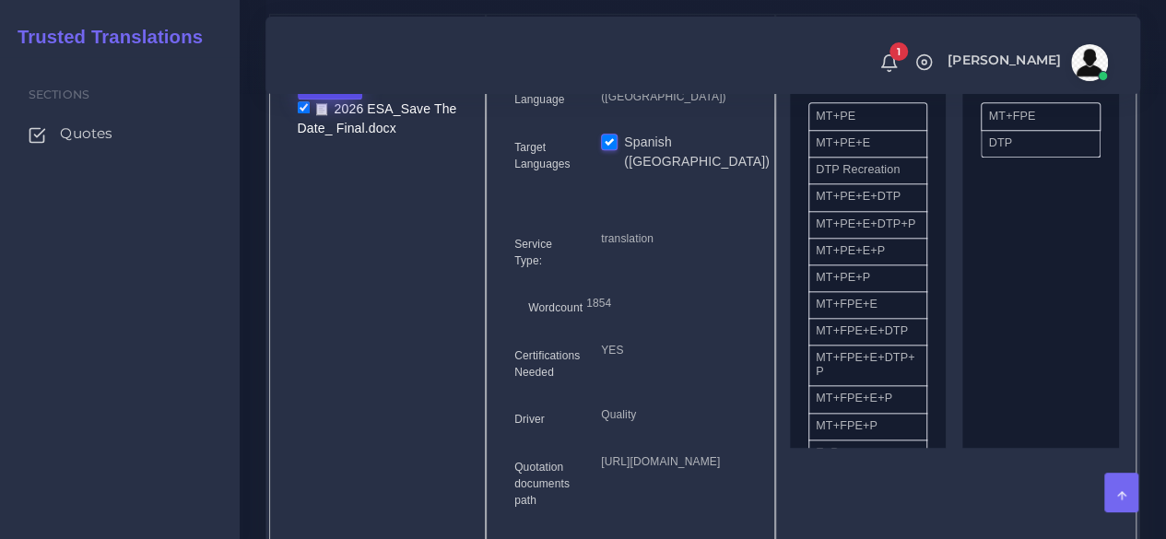
click at [348, 100] on button "Upload" at bounding box center [330, 83] width 65 height 31
click at [335, 165] on label "Files" at bounding box center [362, 153] width 127 height 23
click at [301, 152] on input "checkbox" at bounding box center [304, 146] width 12 height 12
checkbox input "true"
click at [298, 113] on input "checkbox" at bounding box center [304, 107] width 12 height 12
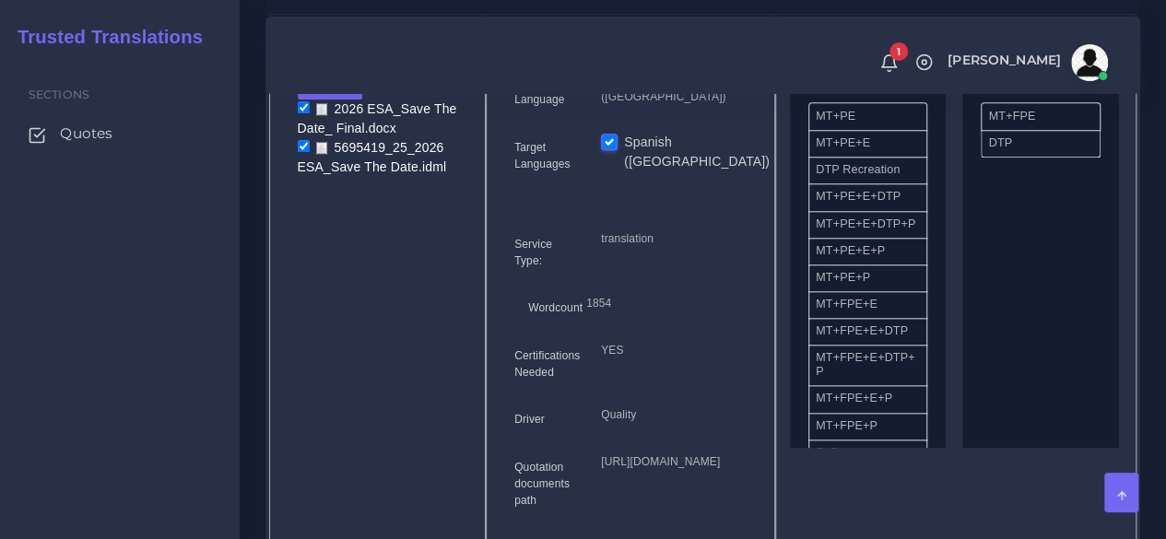
checkbox input "false"
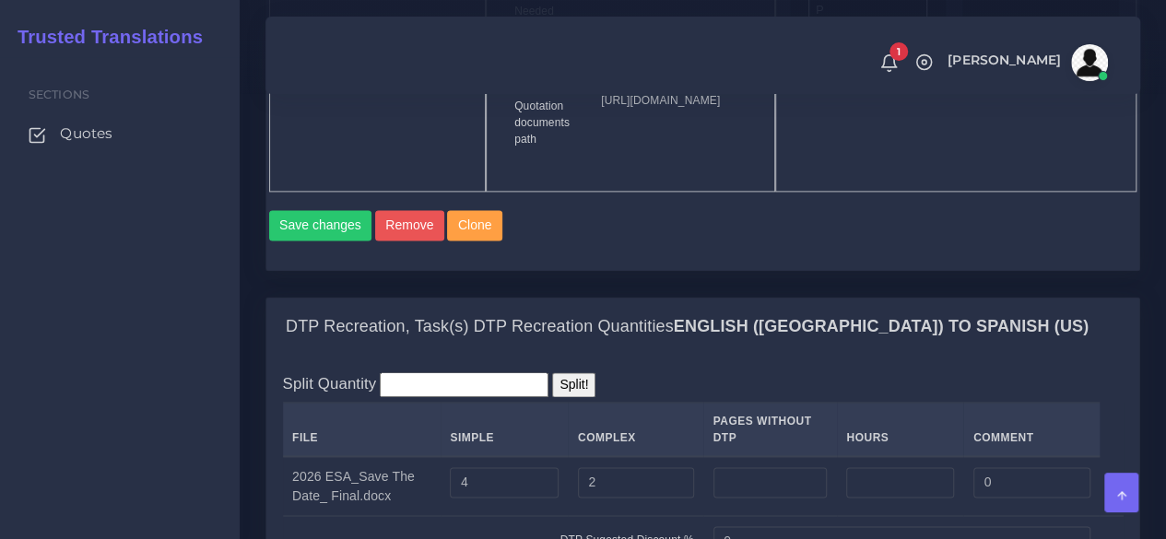
scroll to position [1198, 0]
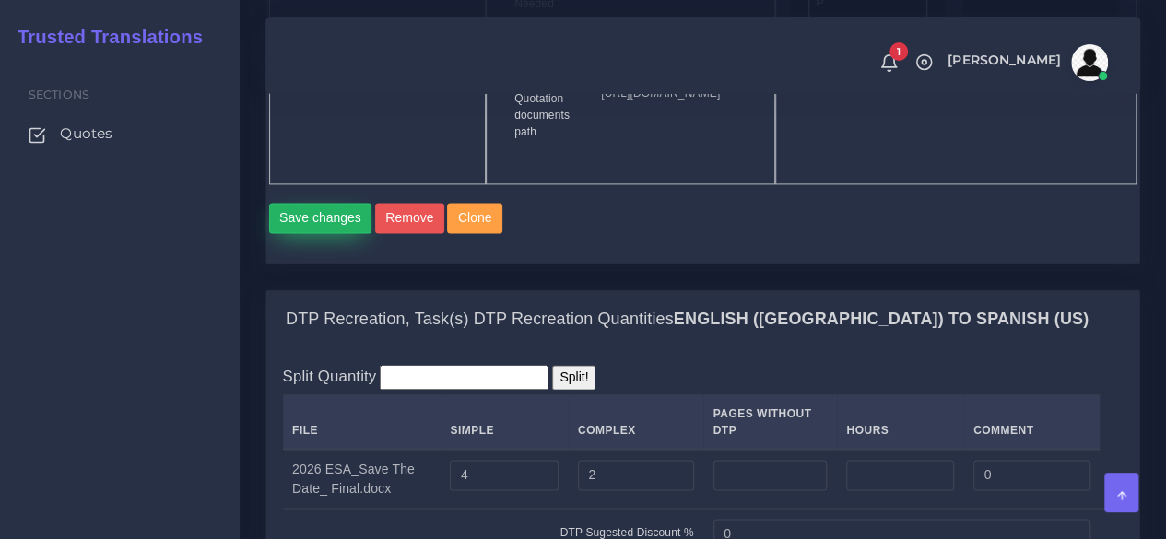
click at [339, 234] on button "Save changes" at bounding box center [320, 218] width 103 height 31
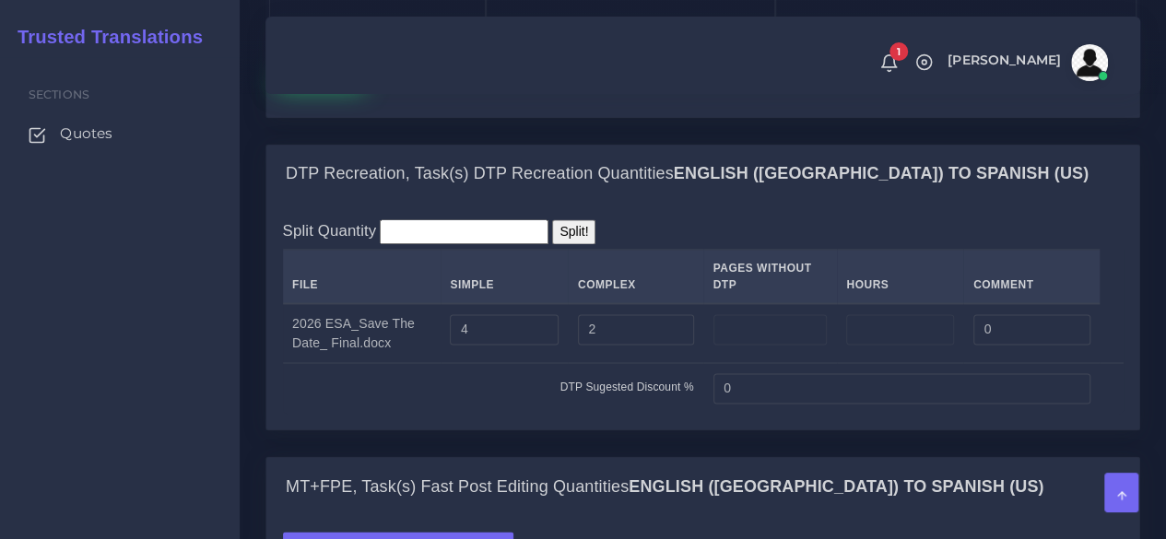
scroll to position [1566, 0]
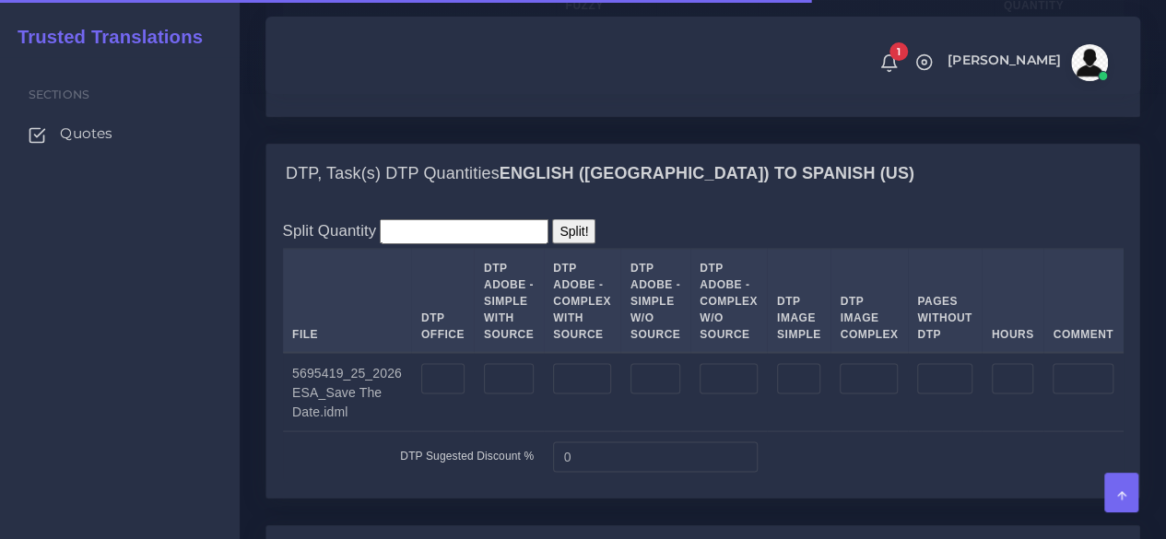
scroll to position [1843, 0]
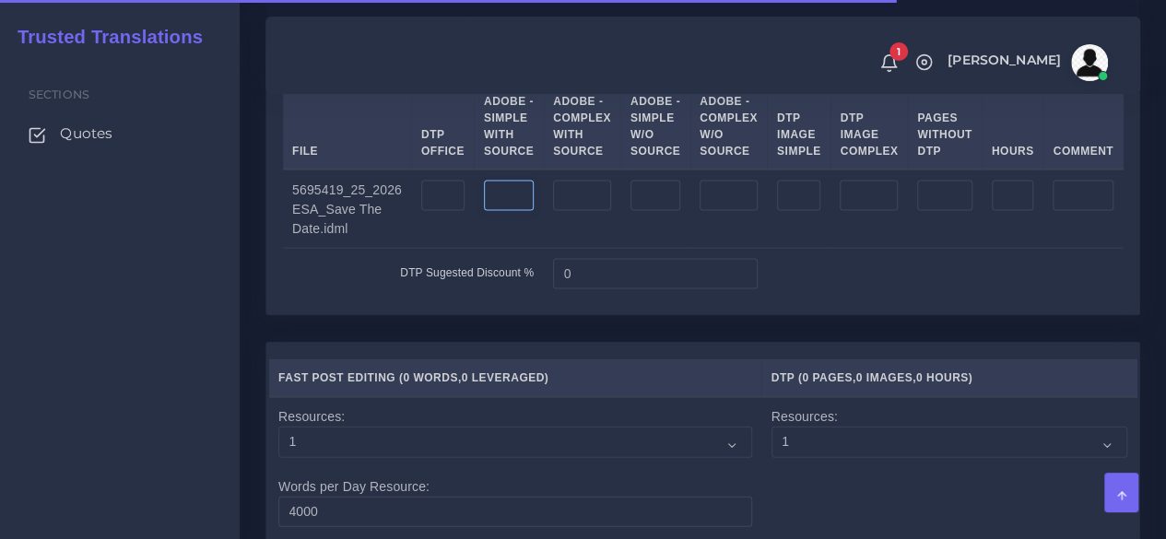
click at [521, 212] on input "number" at bounding box center [509, 196] width 50 height 31
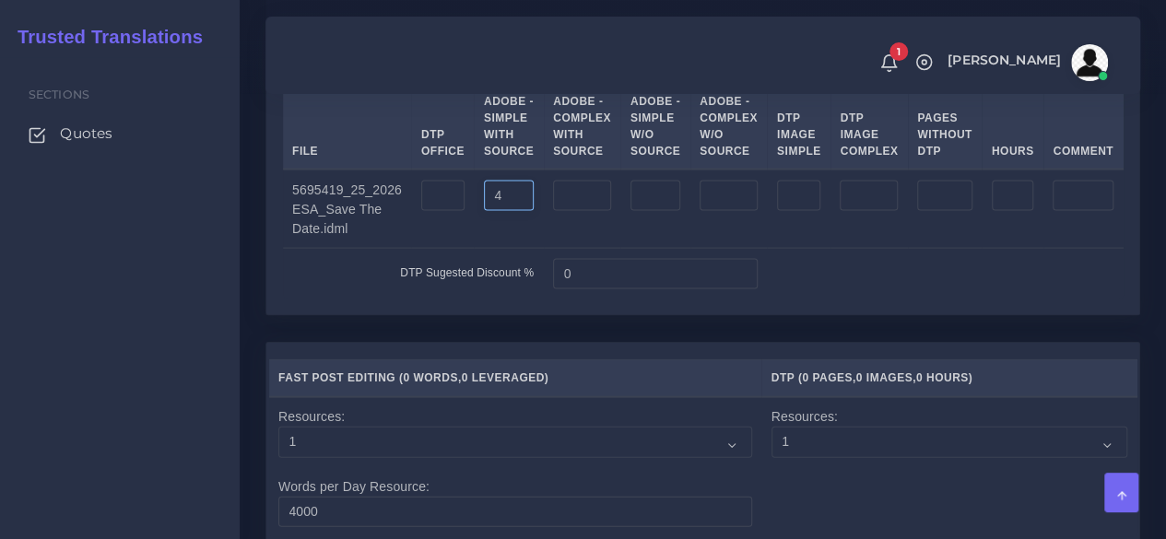
type input "4"
click at [602, 212] on input "number" at bounding box center [582, 196] width 58 height 31
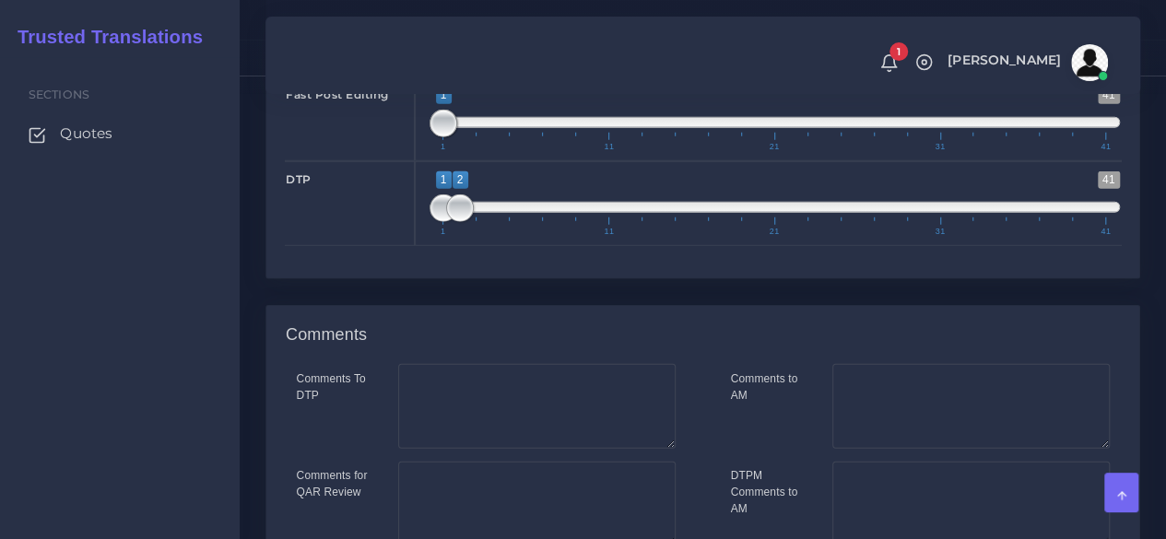
scroll to position [2711, 0]
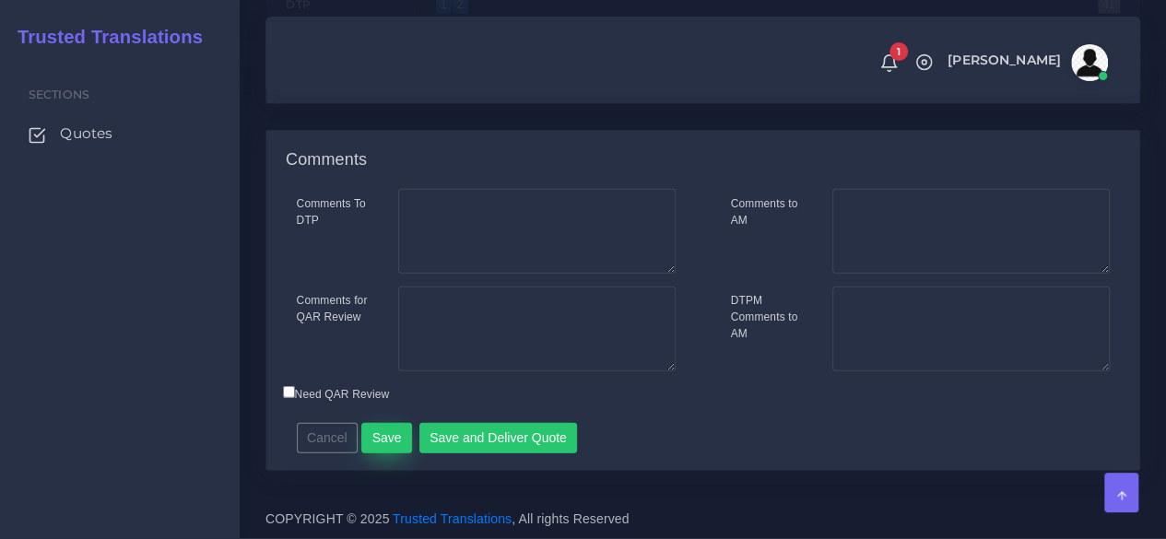
type input "2"
click at [387, 426] on button "Save" at bounding box center [386, 438] width 51 height 31
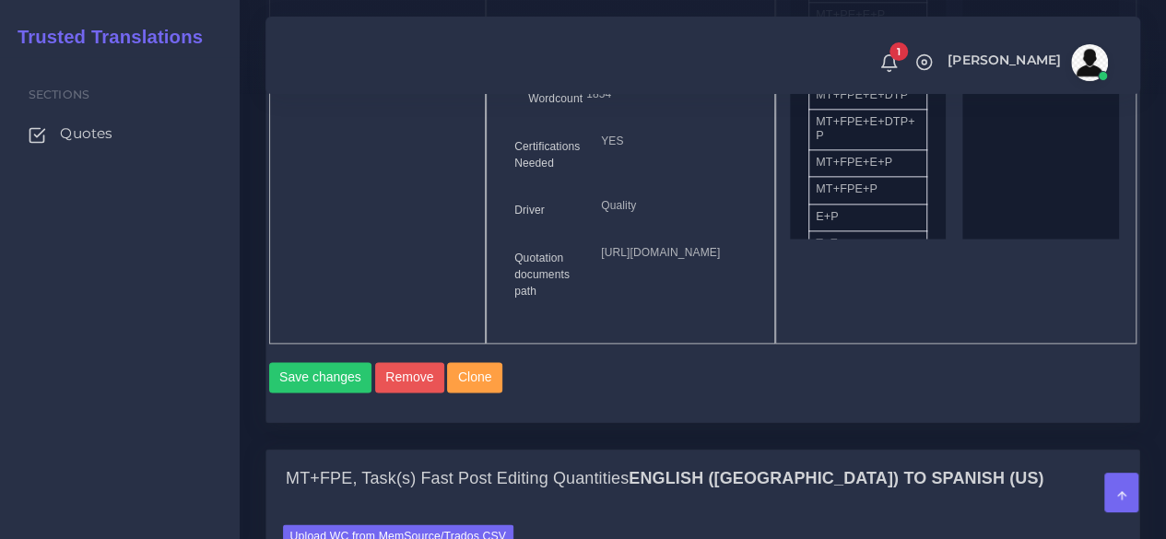
scroll to position [1474, 0]
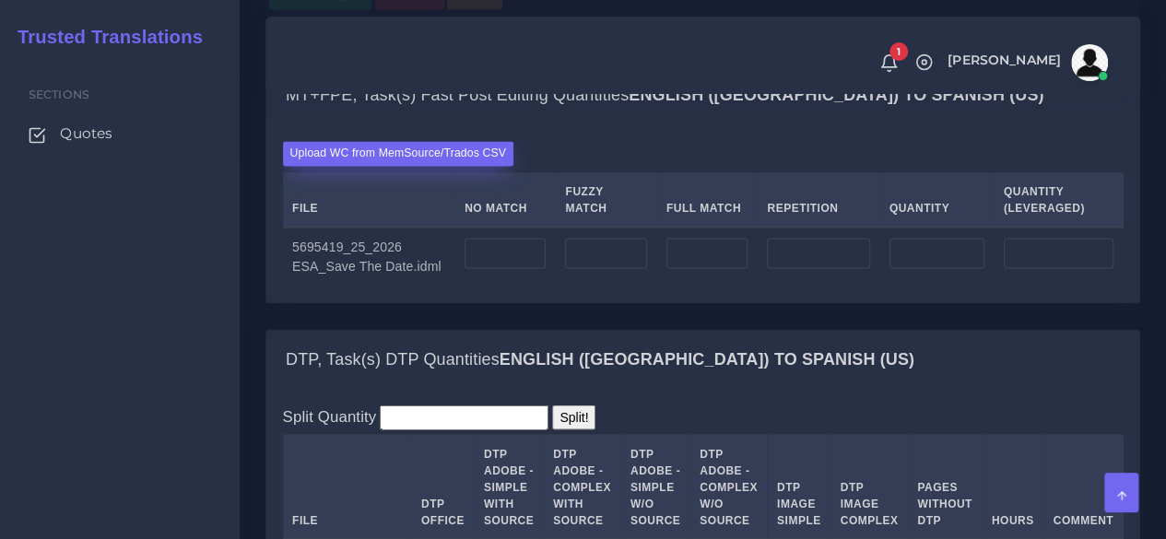
click at [385, 271] on div "Upload WC from MemSource/Trados CSV File No Match Fuzzy Match Full Match Repeti…" at bounding box center [702, 212] width 873 height 177
click at [383, 166] on label "Upload WC from MemSource/Trados CSV" at bounding box center [398, 153] width 231 height 25
click at [0, 0] on input "Upload WC from MemSource/Trados CSV" at bounding box center [0, 0] width 0 height 0
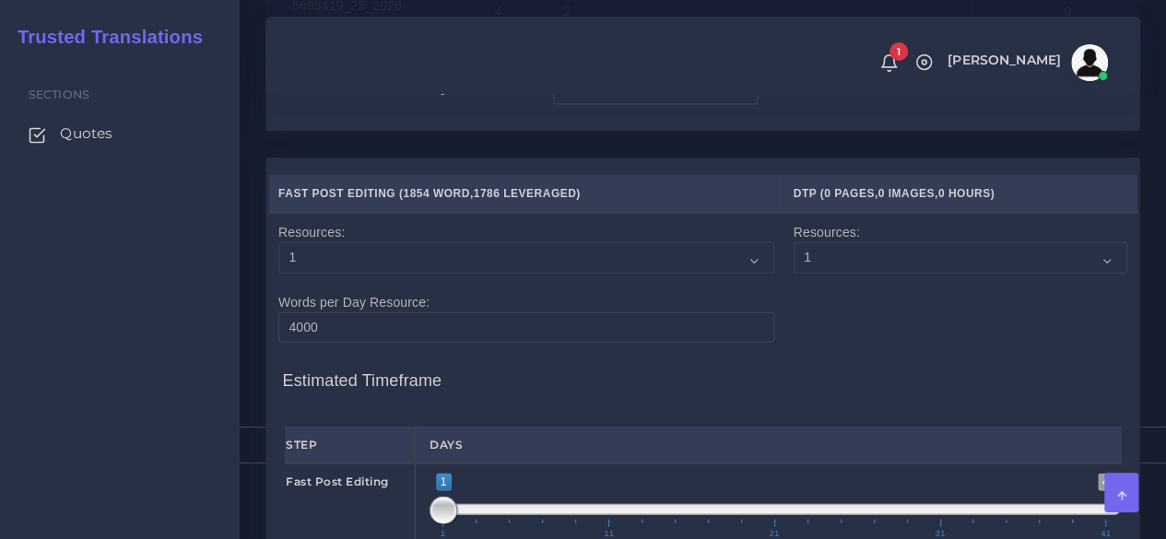
scroll to position [2396, 0]
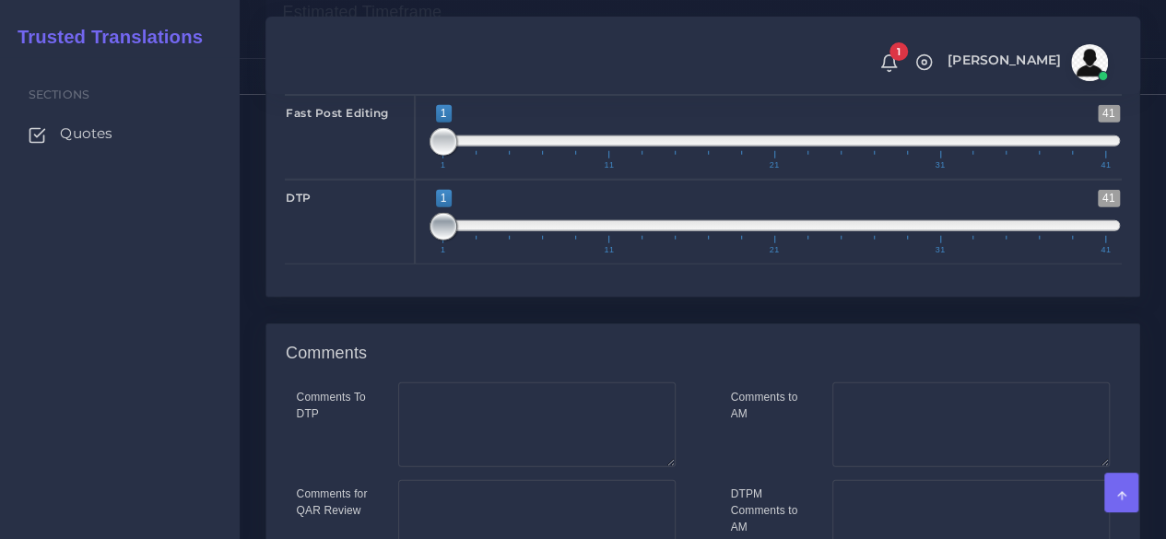
drag, startPoint x: 464, startPoint y: 355, endPoint x: 422, endPoint y: 358, distance: 42.5
click at [422, 264] on div "1 41 1 1 1 — 1 1 11 21 31 41 1;1" at bounding box center [775, 222] width 720 height 85
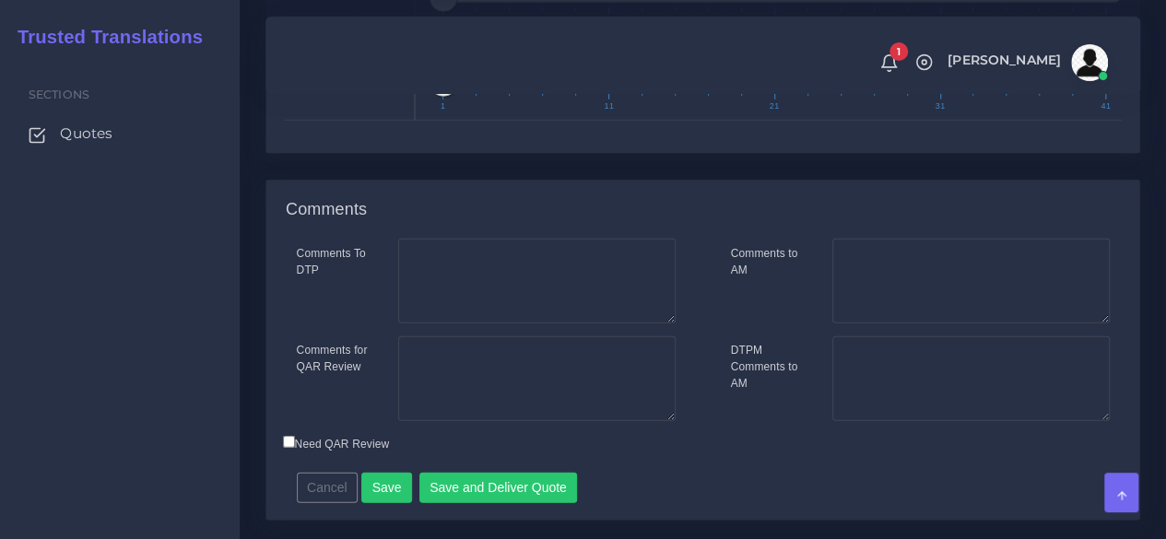
scroll to position [2711, 0]
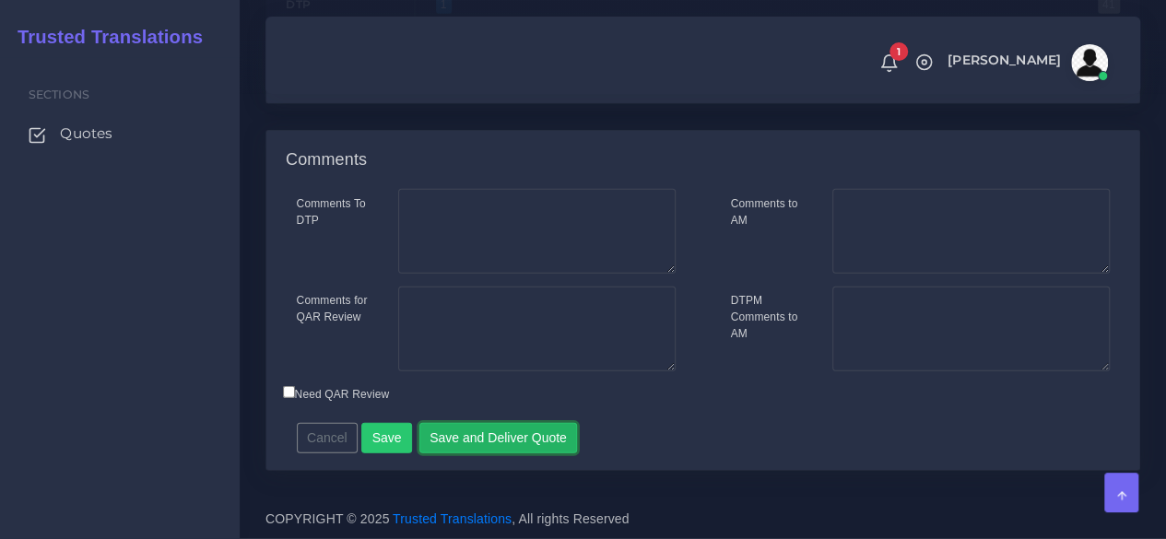
drag, startPoint x: 504, startPoint y: 436, endPoint x: 485, endPoint y: 282, distance: 155.1
click at [502, 289] on div "Comments To DTP Comments for QAR Review Cancel" at bounding box center [702, 329] width 873 height 280
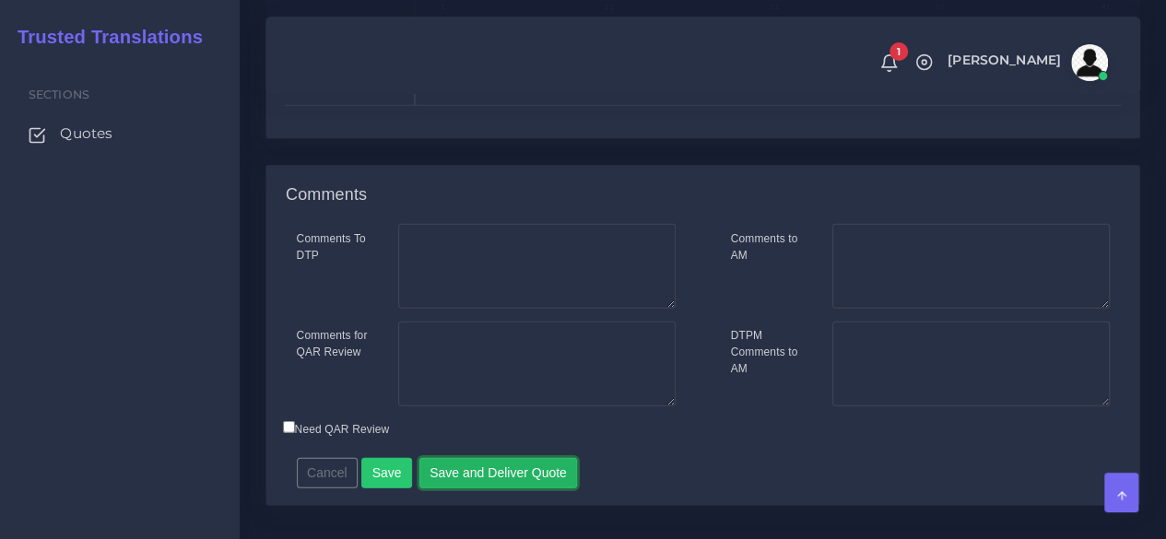
scroll to position [2434, 0]
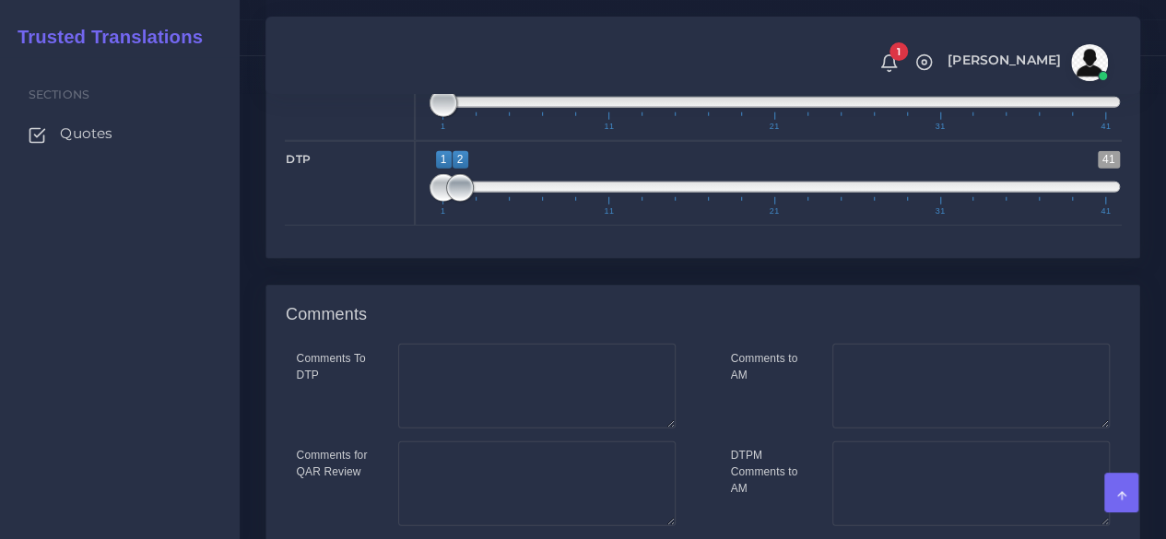
drag, startPoint x: 442, startPoint y: 320, endPoint x: 464, endPoint y: 316, distance: 22.4
click at [464, 202] on span at bounding box center [460, 188] width 28 height 28
drag, startPoint x: 432, startPoint y: 315, endPoint x: 450, endPoint y: 315, distance: 17.5
click at [450, 202] on span at bounding box center [460, 188] width 28 height 28
drag, startPoint x: 461, startPoint y: 315, endPoint x: 400, endPoint y: 315, distance: 60.8
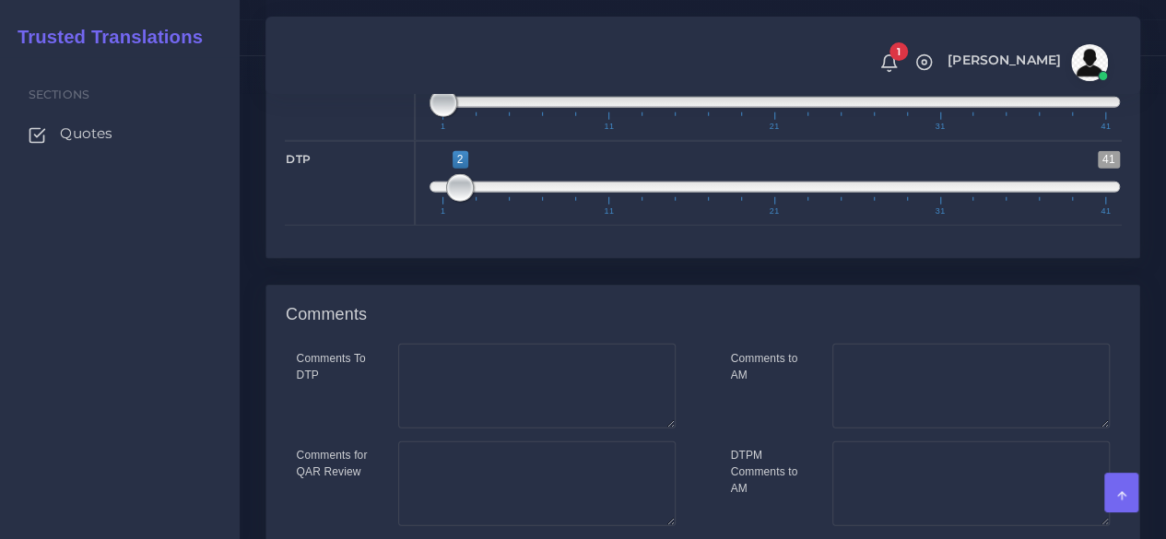
click at [400, 226] on div "DTP 1 41 2 2 2 — 2 1 11 21 31 41 1;2" at bounding box center [702, 183] width 863 height 85
type input "1;1"
drag, startPoint x: 461, startPoint y: 313, endPoint x: 428, endPoint y: 313, distance: 32.3
click at [446, 202] on span at bounding box center [460, 188] width 28 height 28
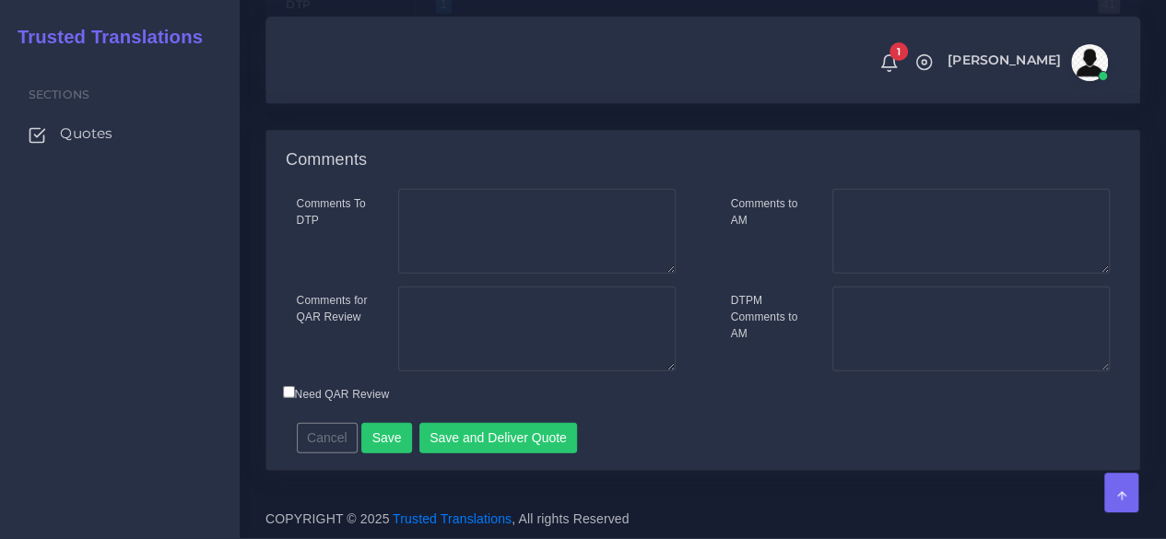
scroll to position [2711, 0]
click at [465, 443] on button "Save and Deliver Quote" at bounding box center [498, 438] width 158 height 31
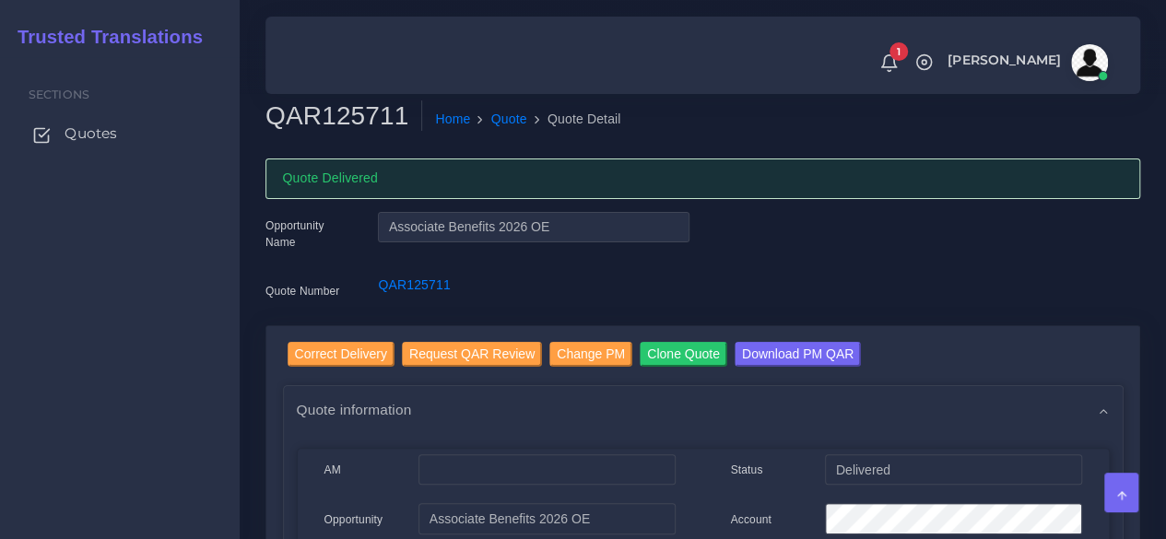
click at [91, 143] on span "Quotes" at bounding box center [91, 133] width 53 height 20
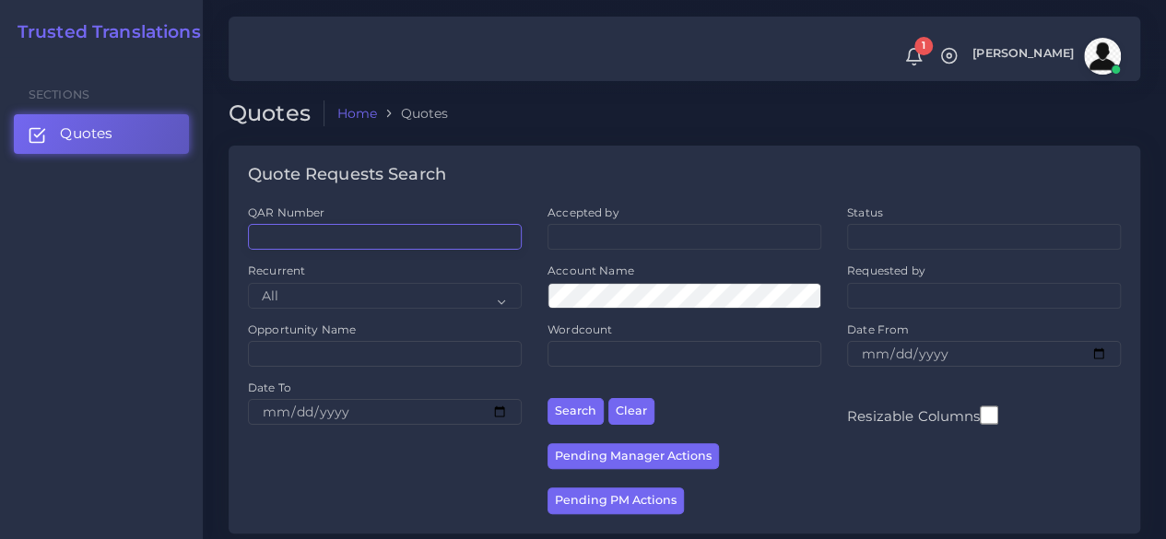
click at [376, 247] on input "QAR Number" at bounding box center [385, 237] width 274 height 26
paste input "QAR124305"
type input "QAR124305"
click at [547, 398] on button "Search" at bounding box center [575, 411] width 56 height 27
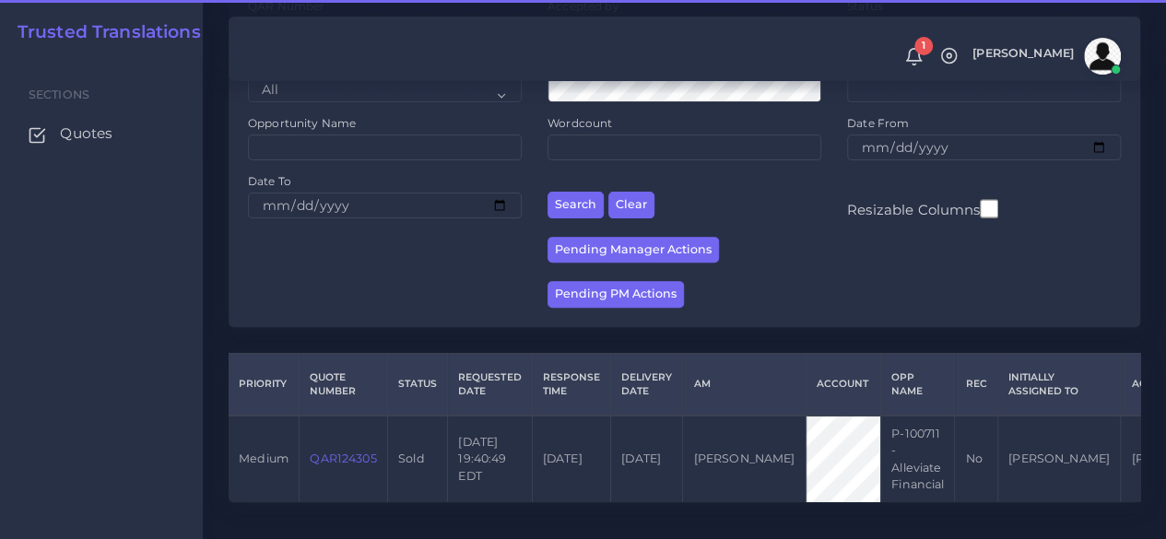
scroll to position [252, 0]
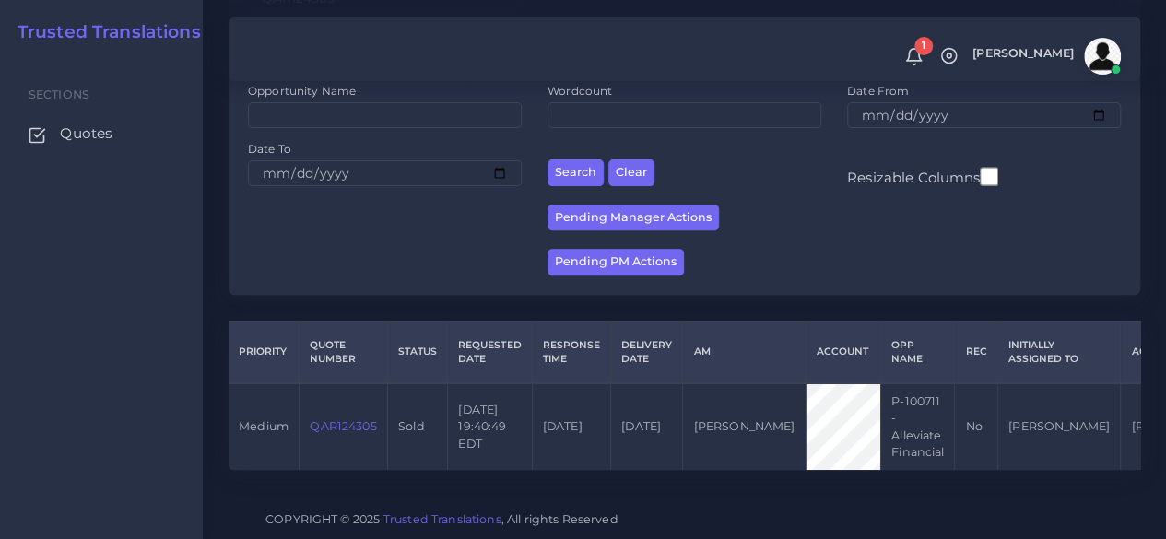
click at [360, 419] on link "QAR124305" at bounding box center [343, 426] width 66 height 14
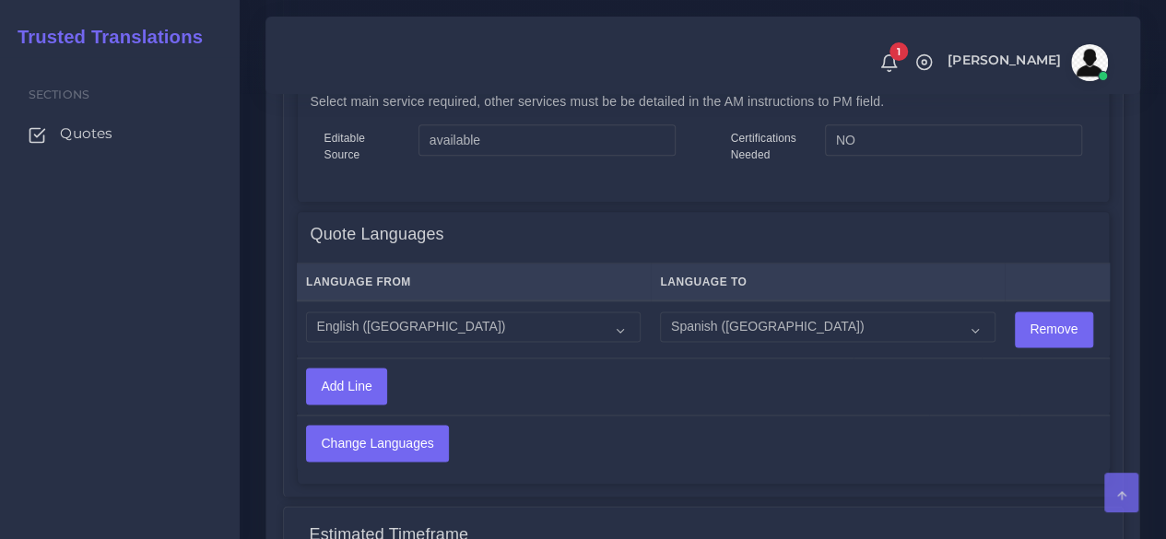
scroll to position [1106, 0]
